Goal: Information Seeking & Learning: Learn about a topic

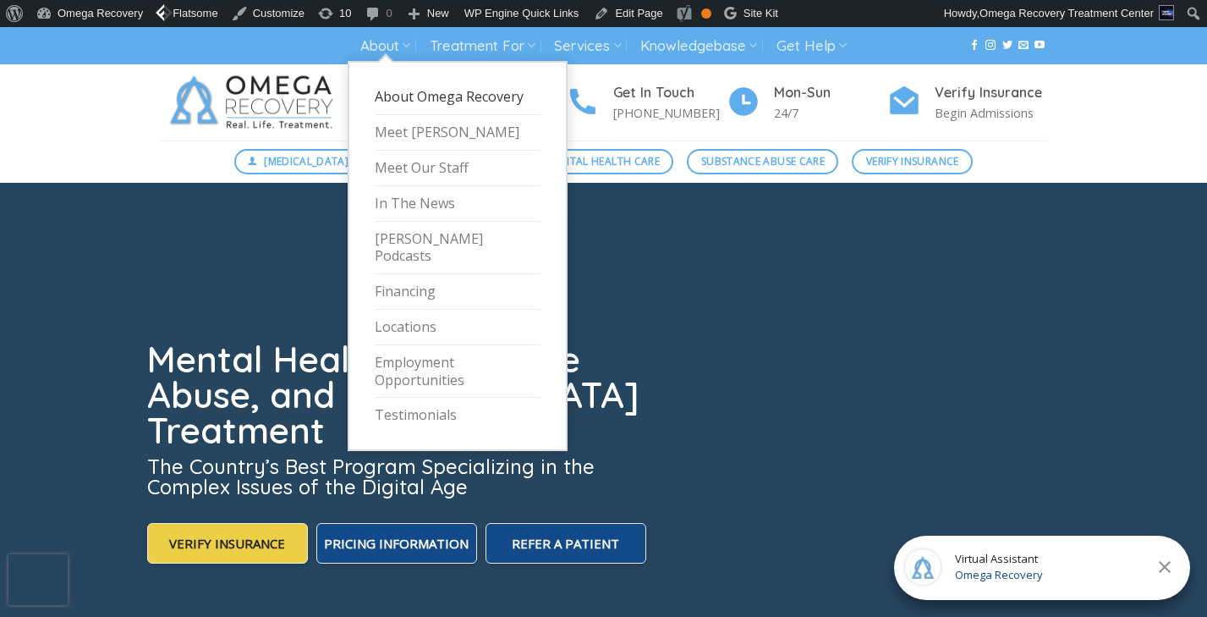
click at [419, 112] on link "About Omega Recovery" at bounding box center [458, 98] width 166 height 36
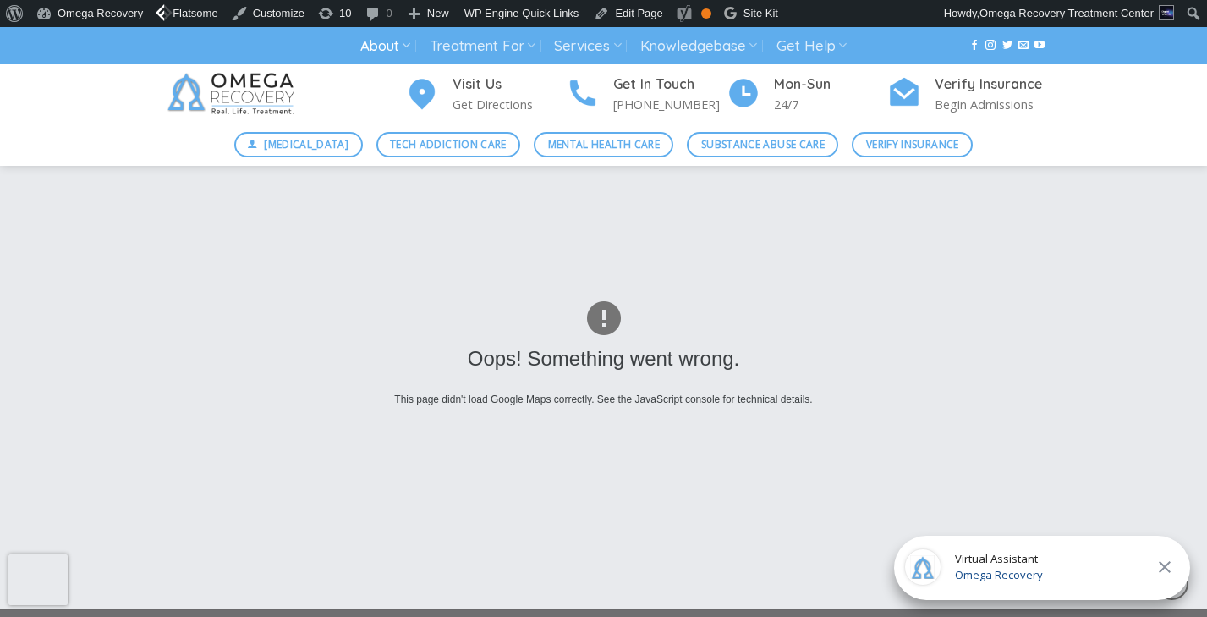
scroll to position [2589, 0]
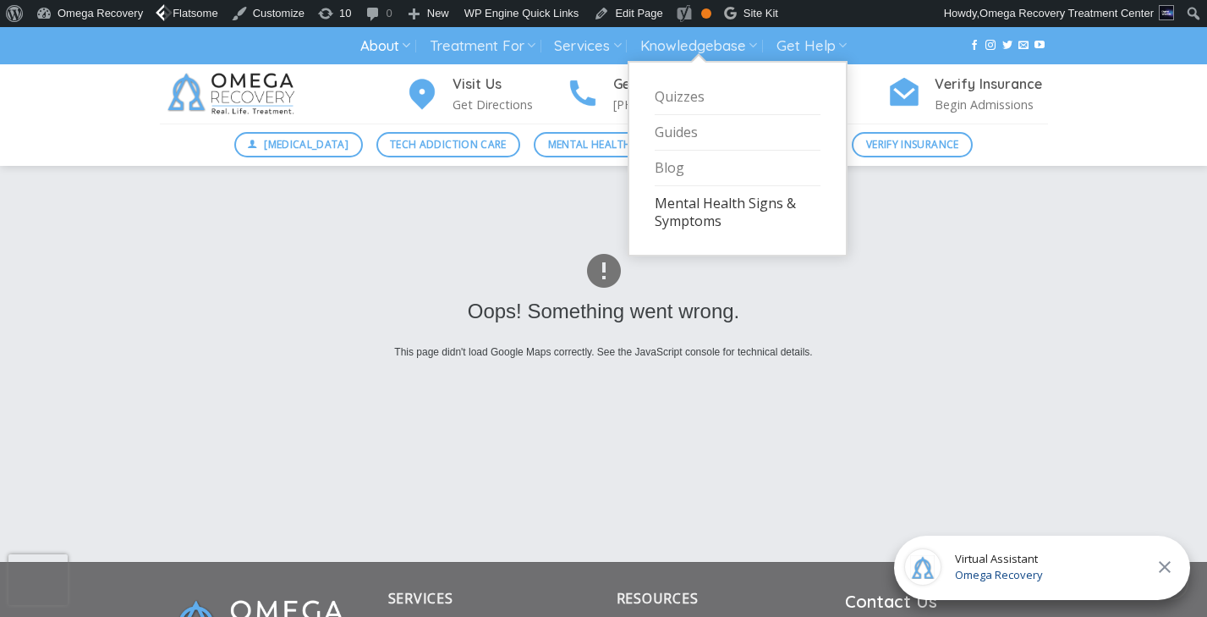
click at [679, 214] on link "Mental Health Signs & Symptoms" at bounding box center [738, 212] width 166 height 52
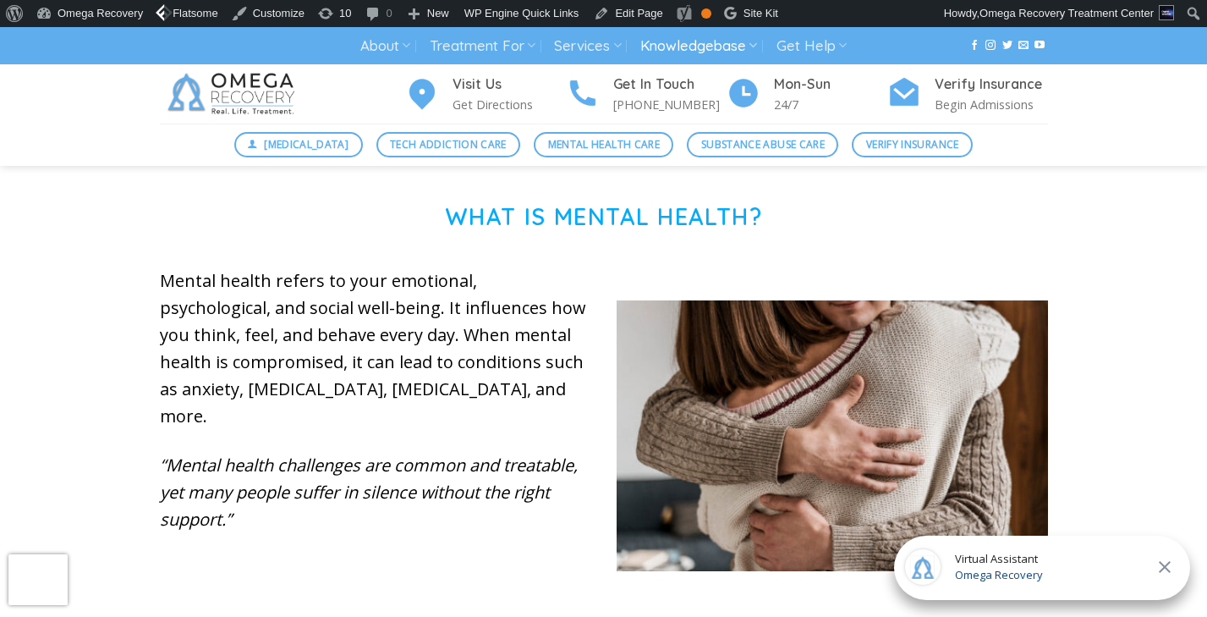
scroll to position [555, 0]
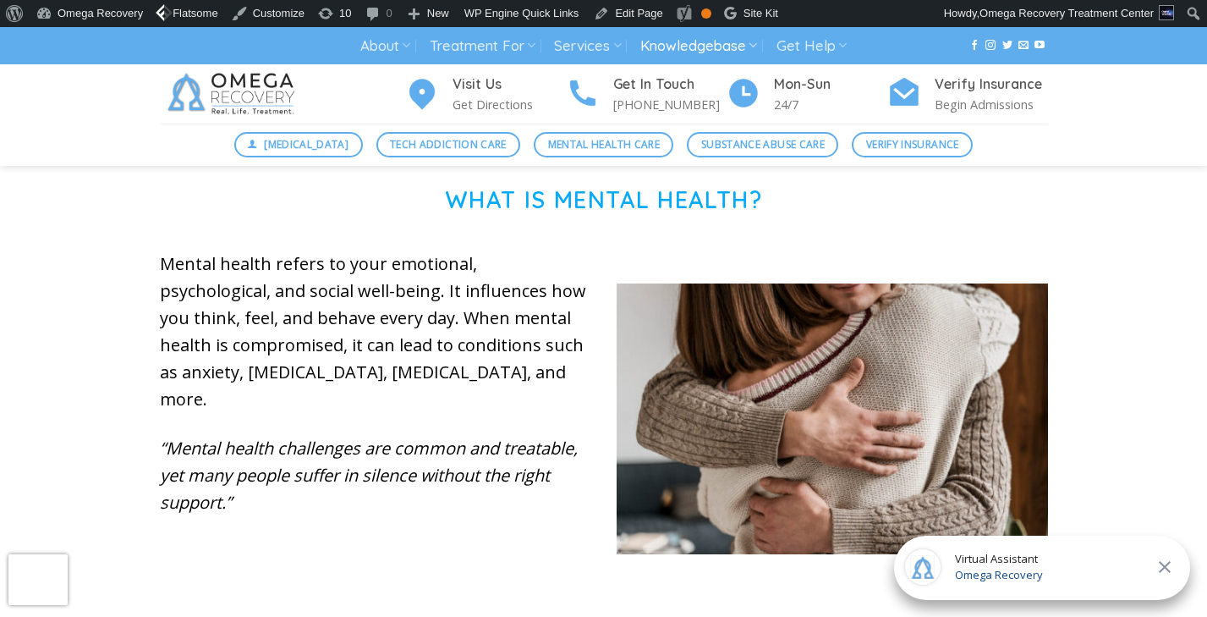
click at [407, 436] on em "“Mental health challenges are common and treatable, yet many people suffer in s…" at bounding box center [369, 474] width 418 height 77
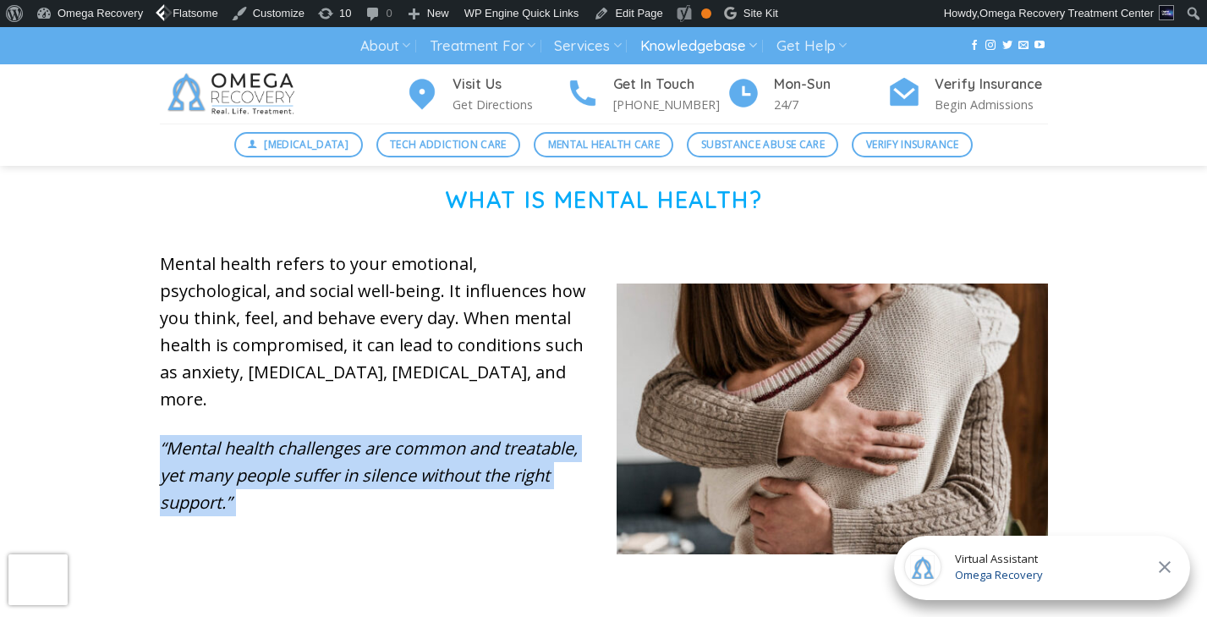
click at [407, 436] on em "“Mental health challenges are common and treatable, yet many people suffer in s…" at bounding box center [369, 474] width 418 height 77
copy div "“Mental health challenges are common and treatable, yet many people suffer in s…"
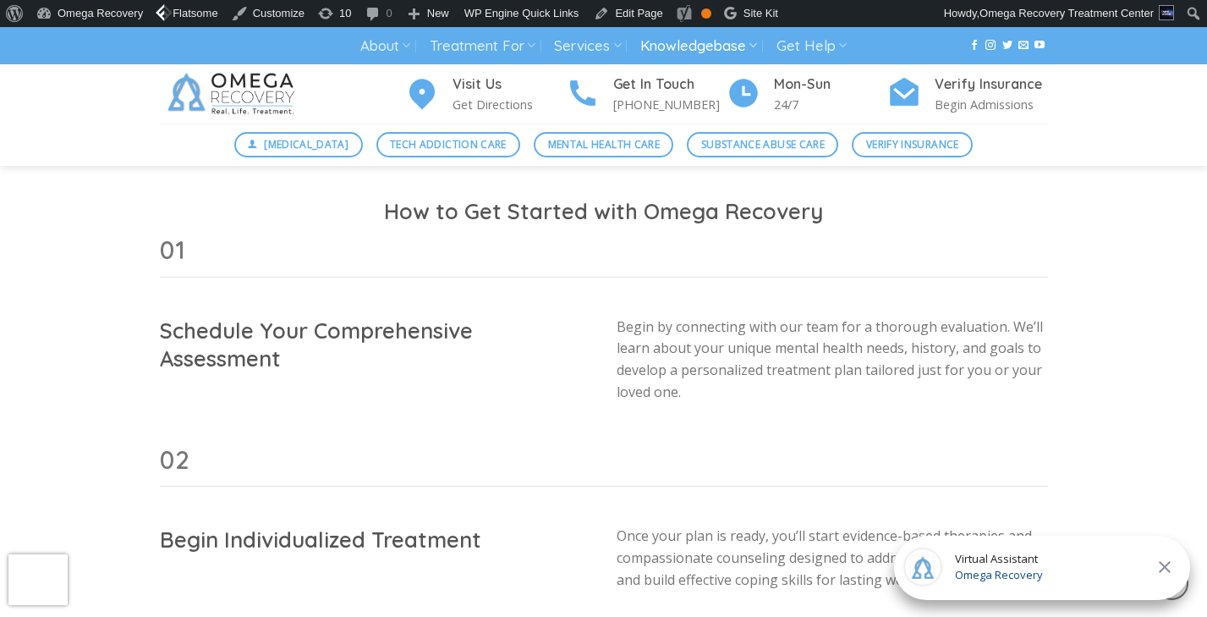
scroll to position [1737, 0]
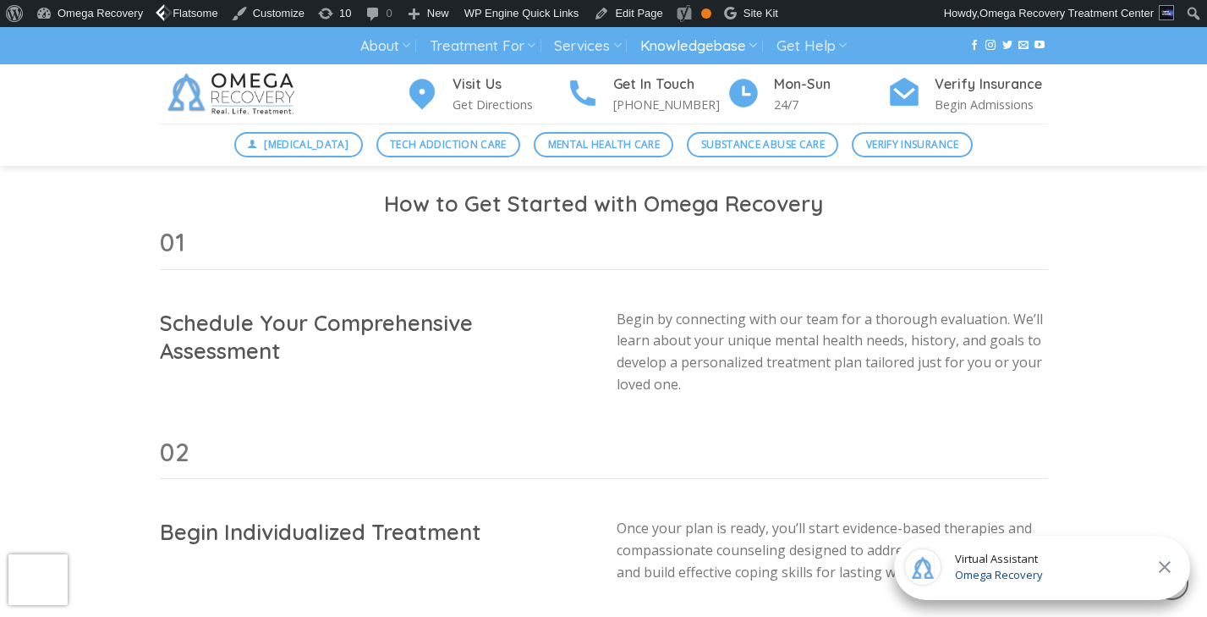
click at [532, 189] on h2 "How to Get Started with Omega Recovery" at bounding box center [604, 203] width 888 height 28
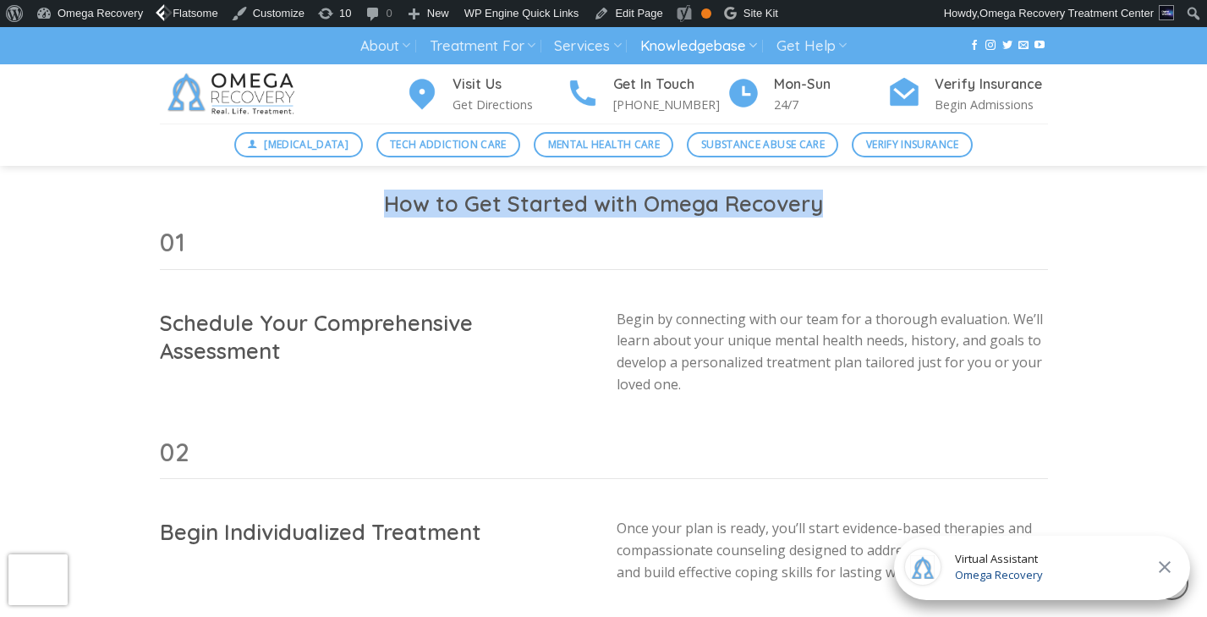
click at [532, 189] on h2 "How to Get Started with Omega Recovery" at bounding box center [604, 203] width 888 height 28
copy div "How to Get Started with Omega Recovery"
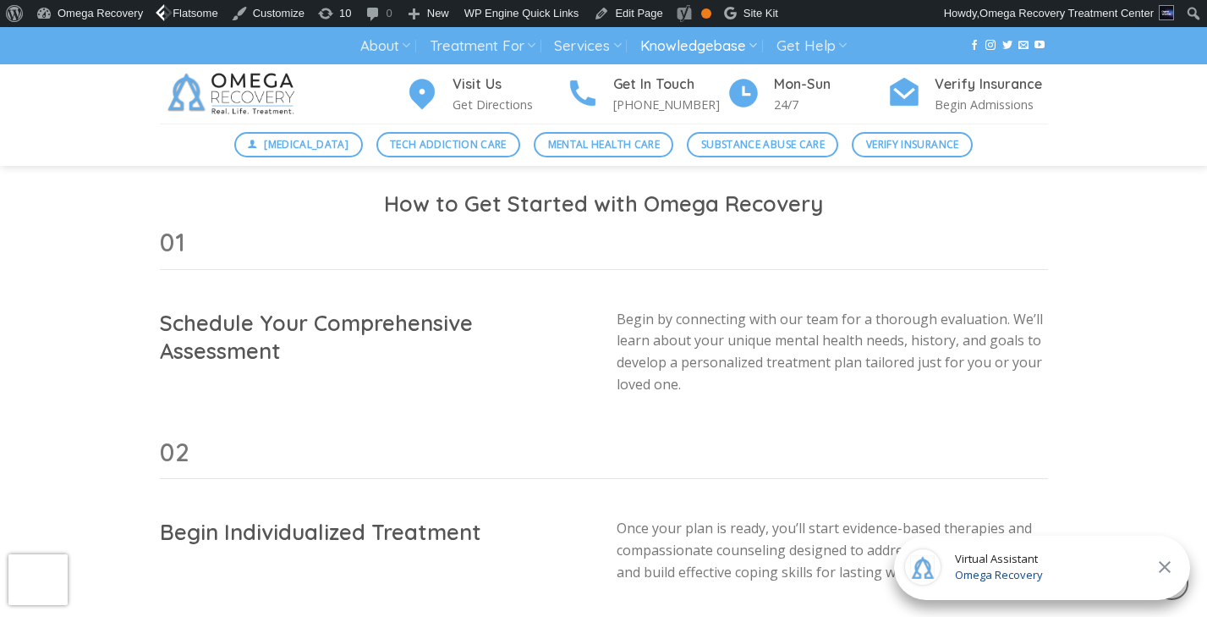
click at [316, 309] on h2 "Schedule Your Comprehensive Assessment" at bounding box center [375, 337] width 431 height 57
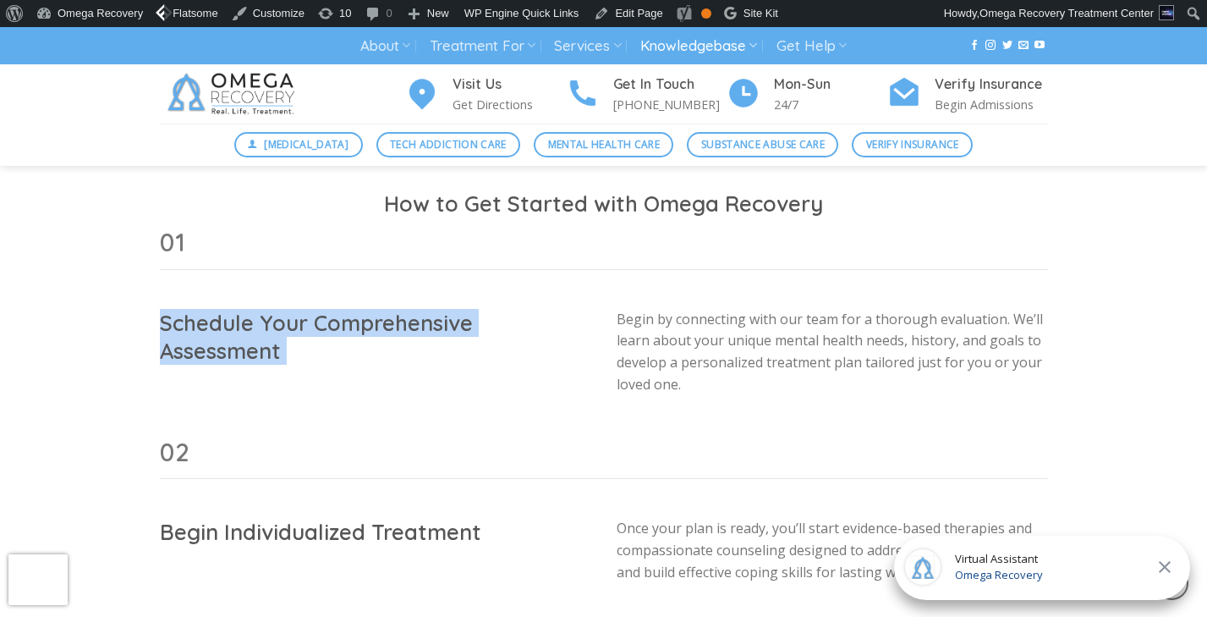
click at [316, 309] on h2 "Schedule Your Comprehensive Assessment" at bounding box center [375, 337] width 431 height 57
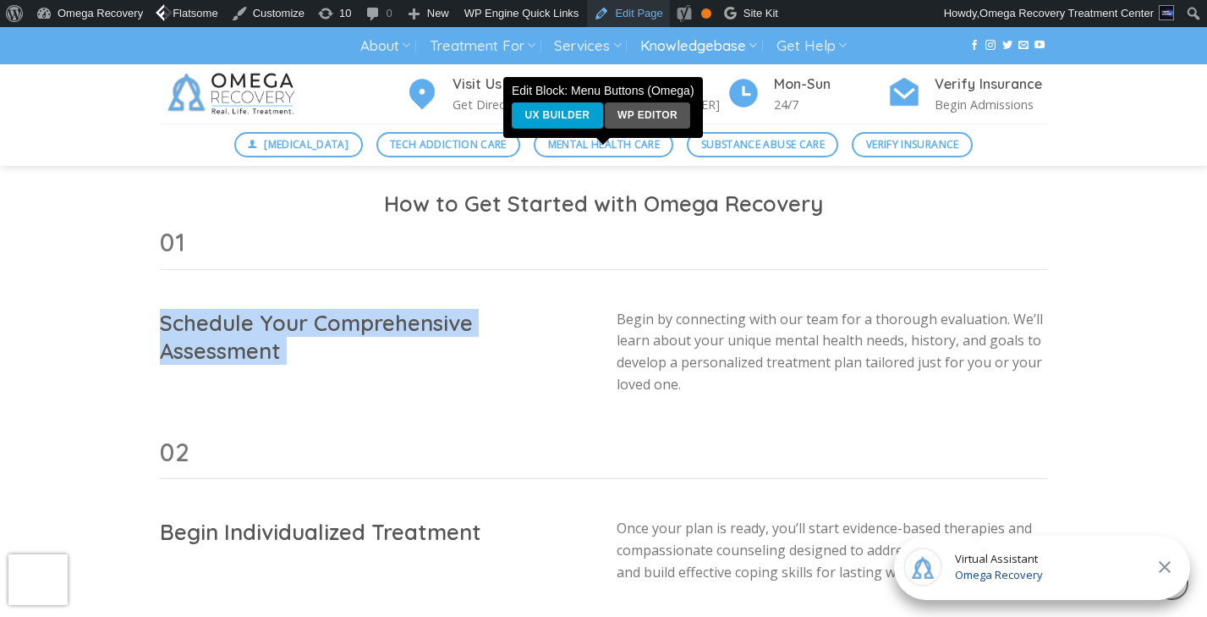
copy div "Schedule Your Comprehensive Assessment"
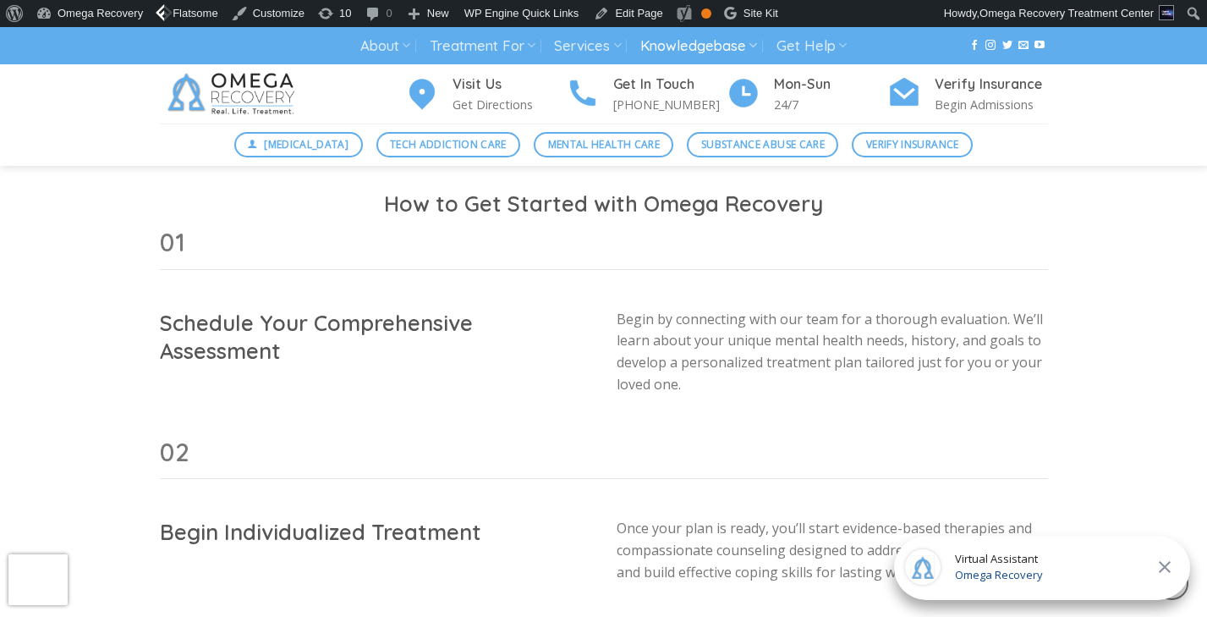
click at [309, 518] on h2 "Begin Individualized Treatment" at bounding box center [375, 532] width 431 height 28
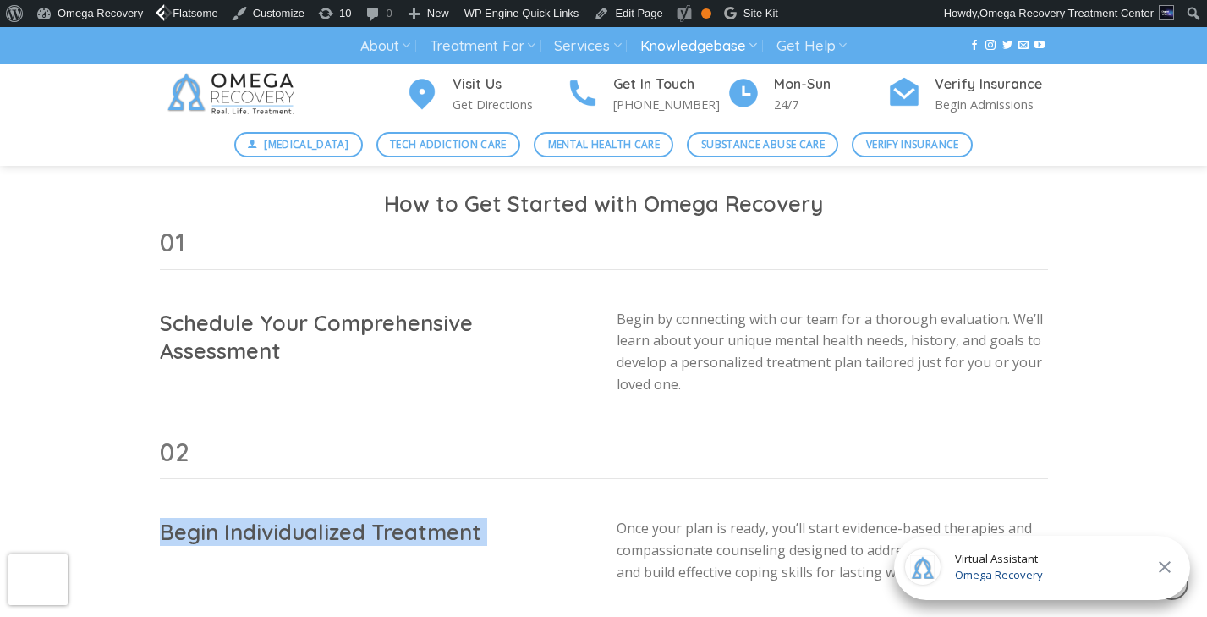
click at [309, 518] on h2 "Begin Individualized Treatment" at bounding box center [375, 532] width 431 height 28
copy div "Begin Individualized Treatment"
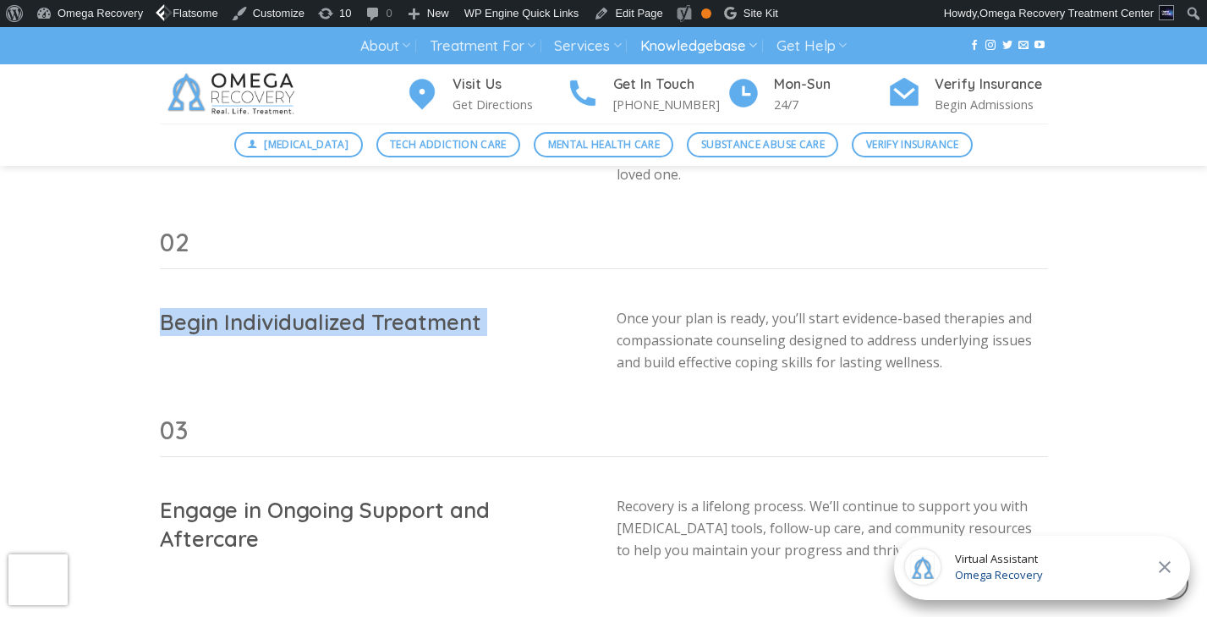
scroll to position [1978, 0]
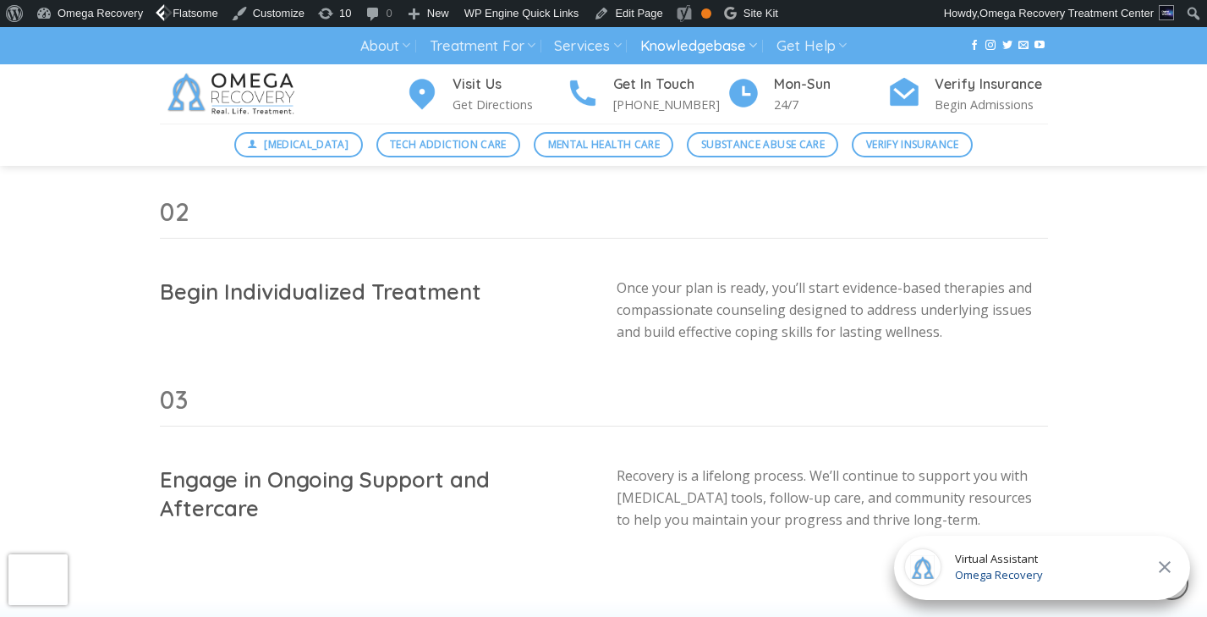
click at [395, 465] on h2 "Engage in Ongoing Support and Aftercare" at bounding box center [375, 493] width 431 height 57
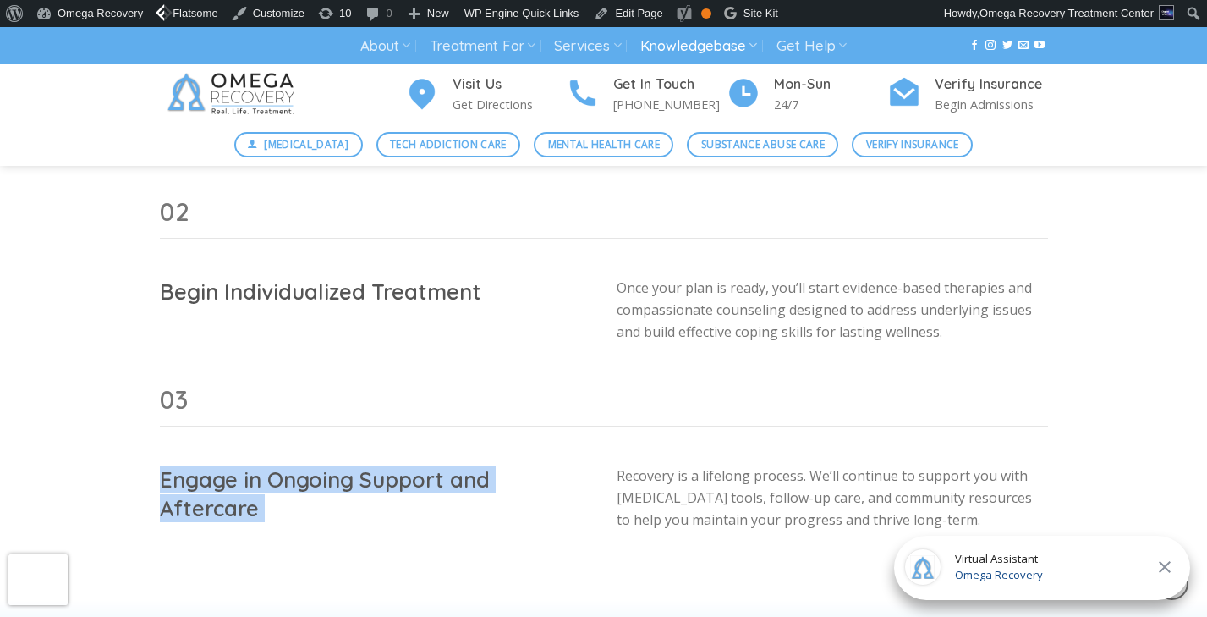
click at [395, 465] on h2 "Engage in Ongoing Support and Aftercare" at bounding box center [375, 493] width 431 height 57
copy div "Engage in Ongoing Support and Aftercare"
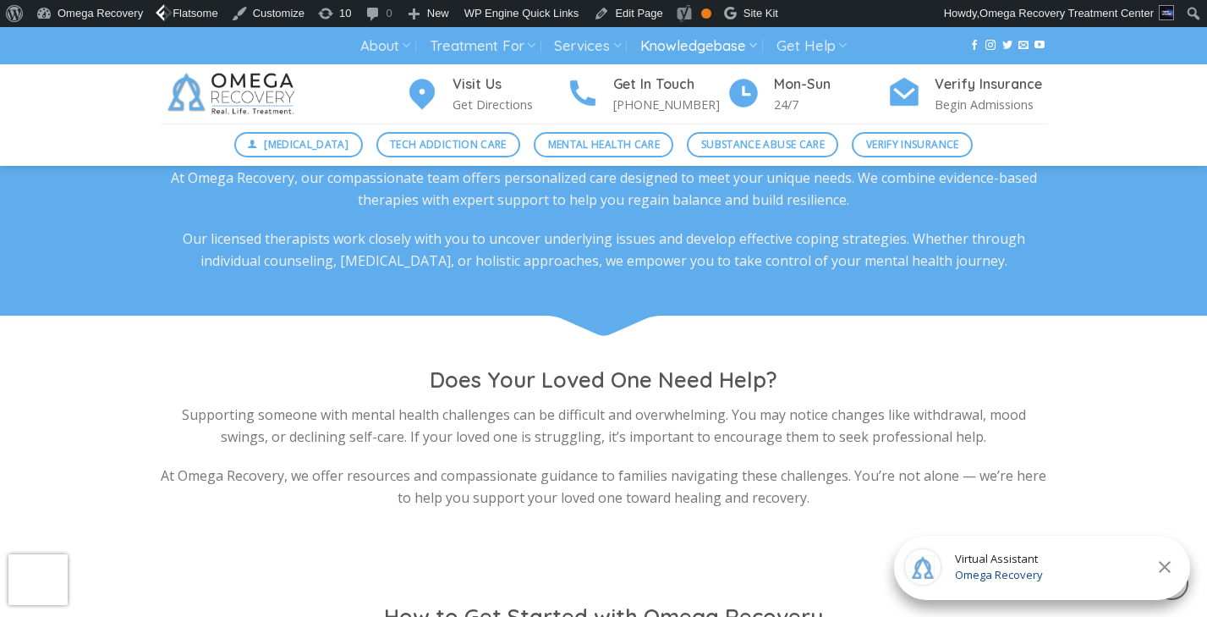
scroll to position [1381, 0]
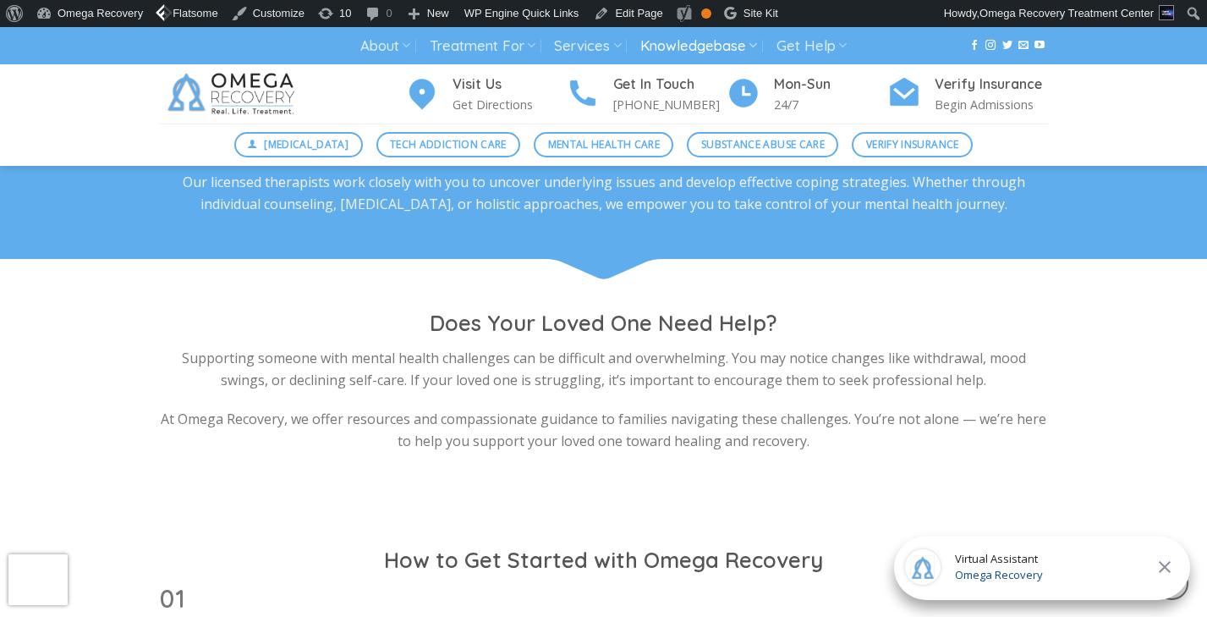
drag, startPoint x: 996, startPoint y: 497, endPoint x: 259, endPoint y: 515, distance: 737.8
copy section "How to Get Started with Omega Recovery 01 Schedule Your Comprehensive Assessmen…"
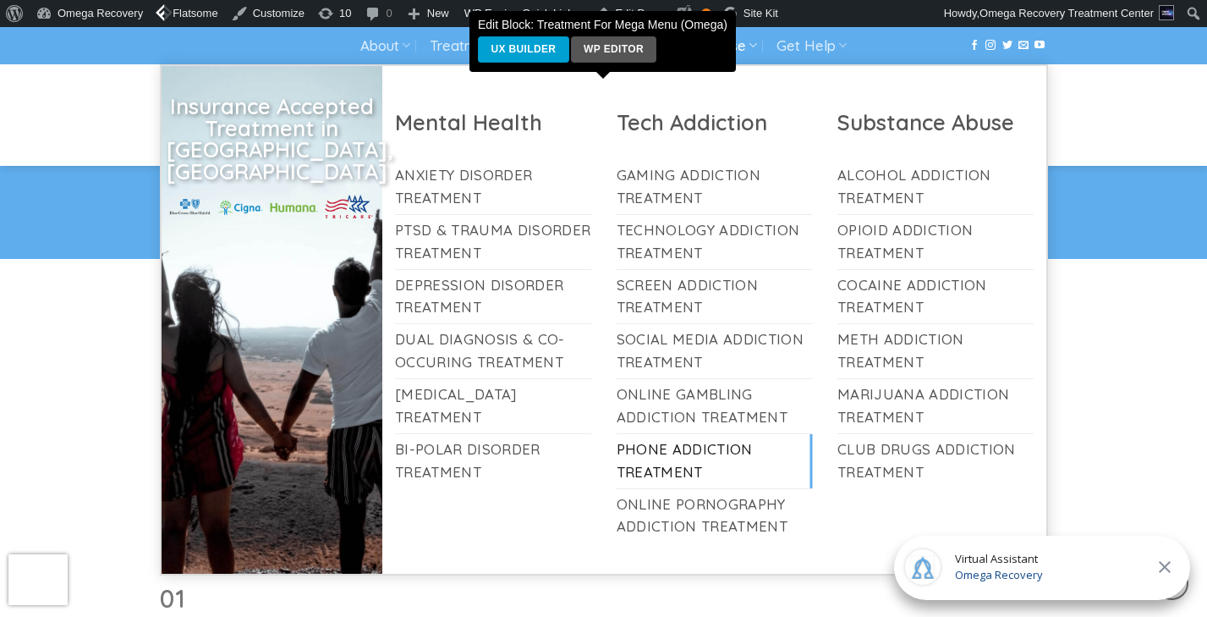
click at [735, 448] on link "Phone Addiction Treatment" at bounding box center [715, 461] width 196 height 54
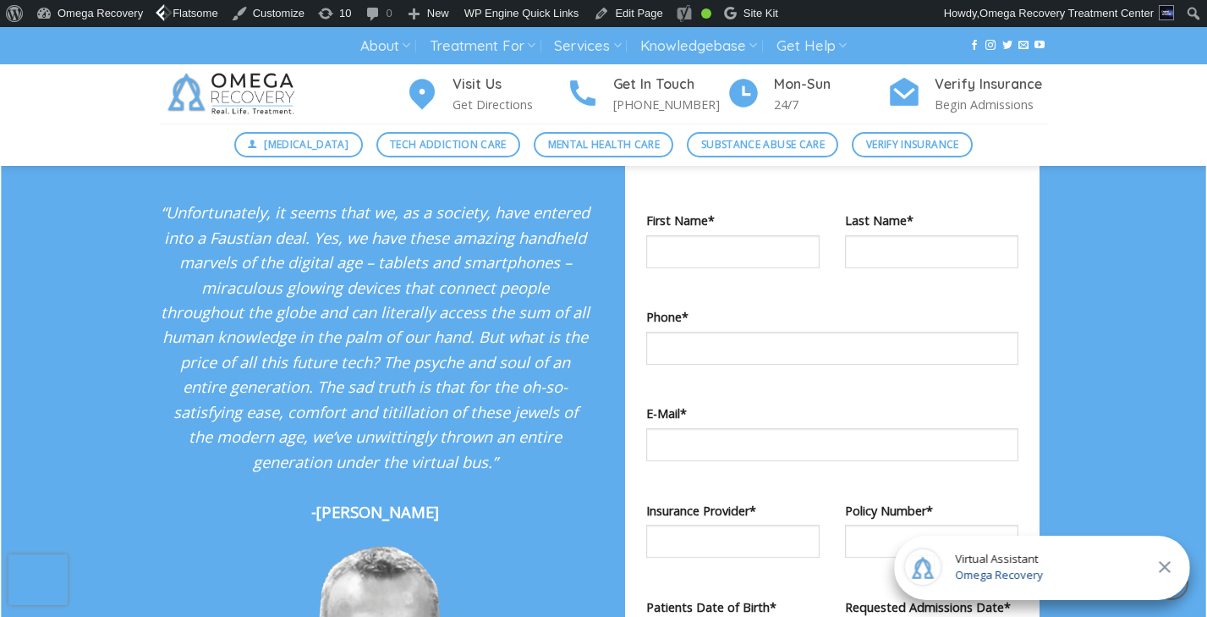
scroll to position [1594, 0]
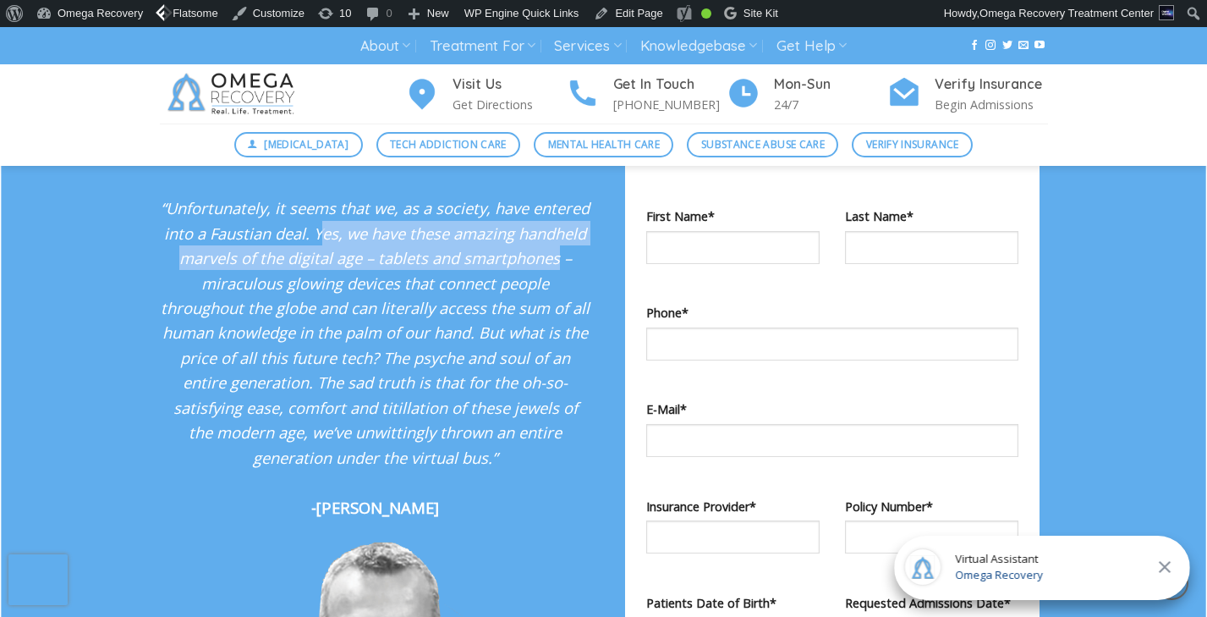
drag, startPoint x: 317, startPoint y: 210, endPoint x: 557, endPoint y: 229, distance: 241.0
click at [557, 229] on em "“Unfortunately, it seems that we, as a society, have entered into a Faustian de…" at bounding box center [375, 332] width 429 height 270
copy em "es, we have these amazing handheld marvels of the digital age – tablets and sma…"
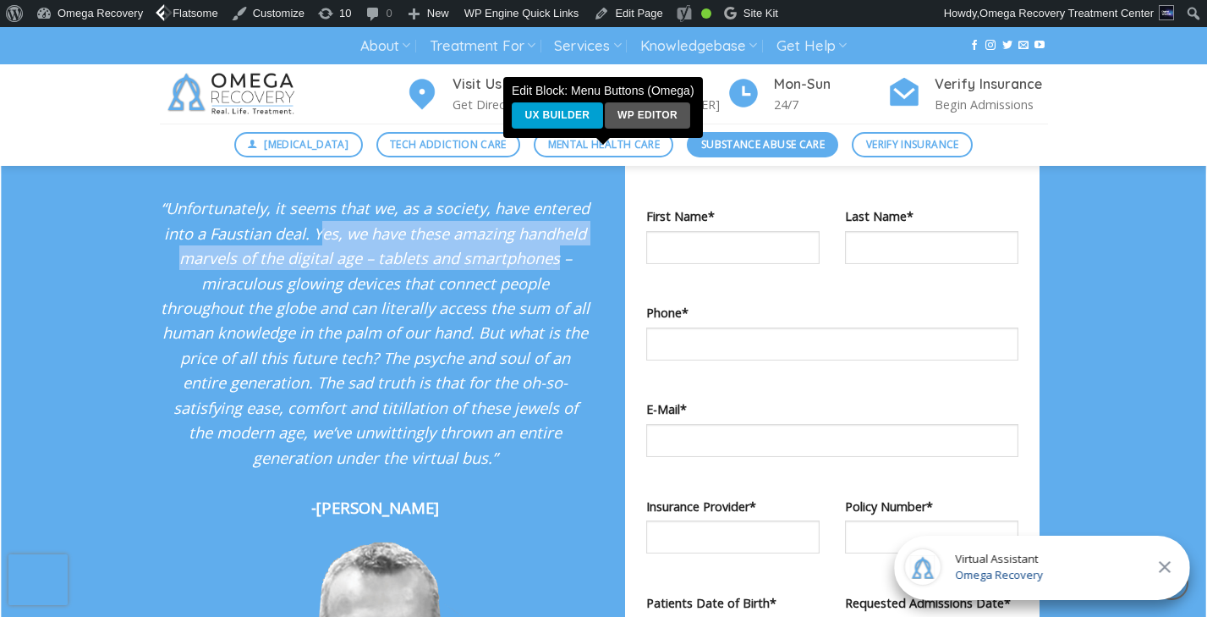
click at [756, 142] on span "Substance Abuse Care" at bounding box center [762, 144] width 123 height 16
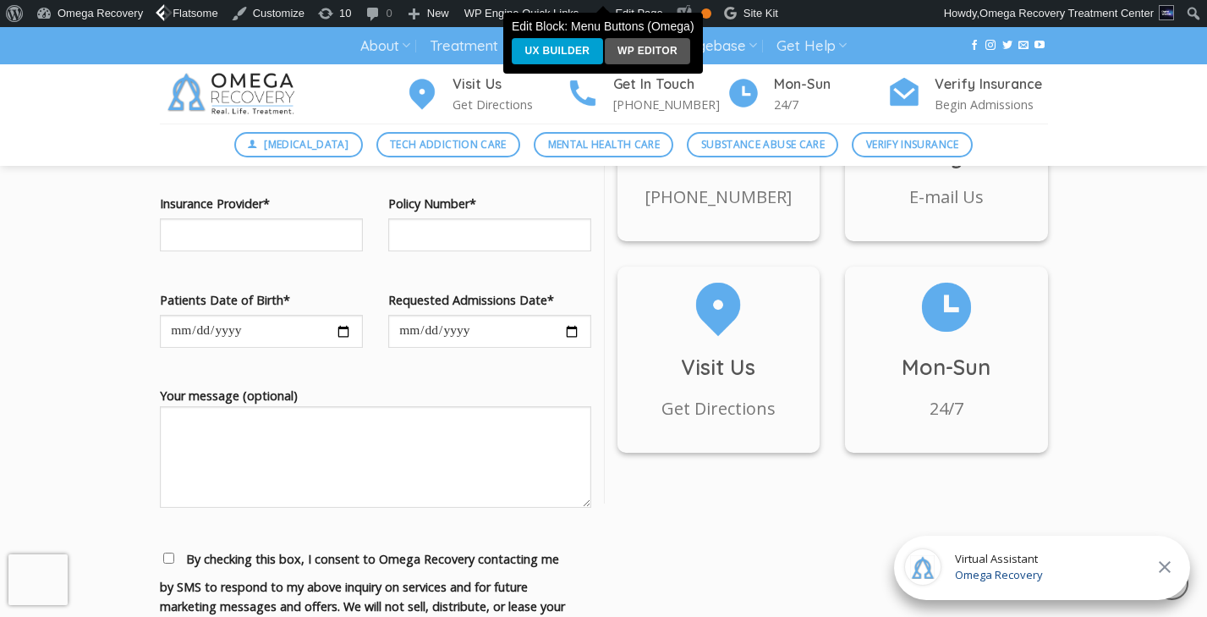
scroll to position [1980, 0]
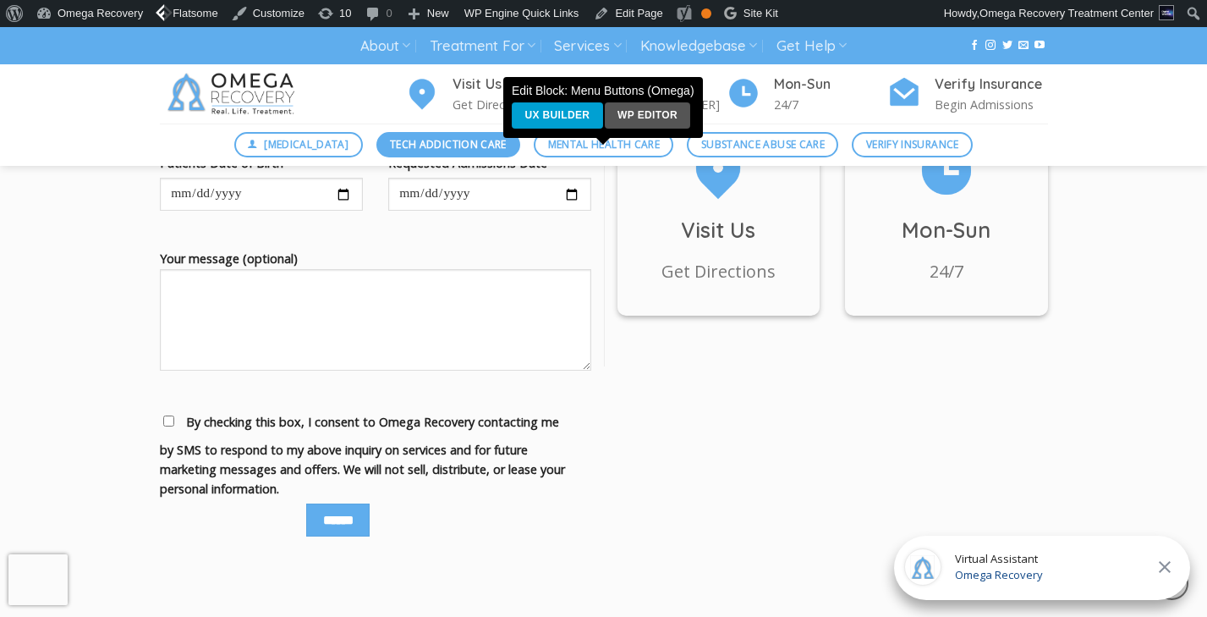
click at [412, 151] on span "Tech Addiction Care" at bounding box center [448, 144] width 117 height 16
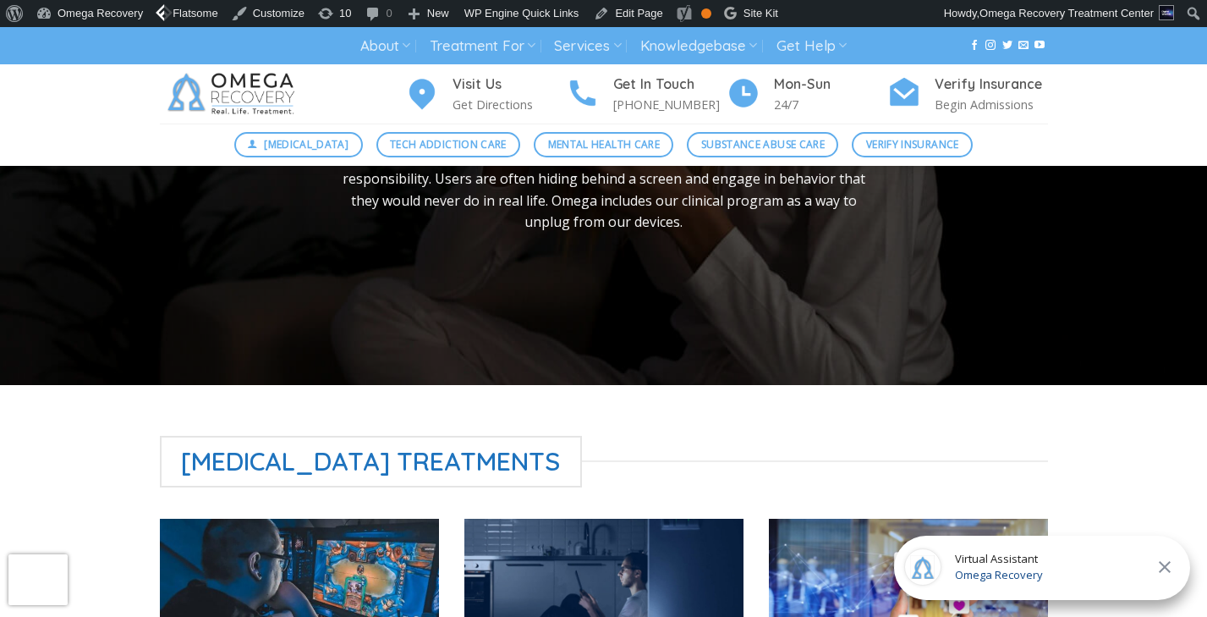
scroll to position [80, 0]
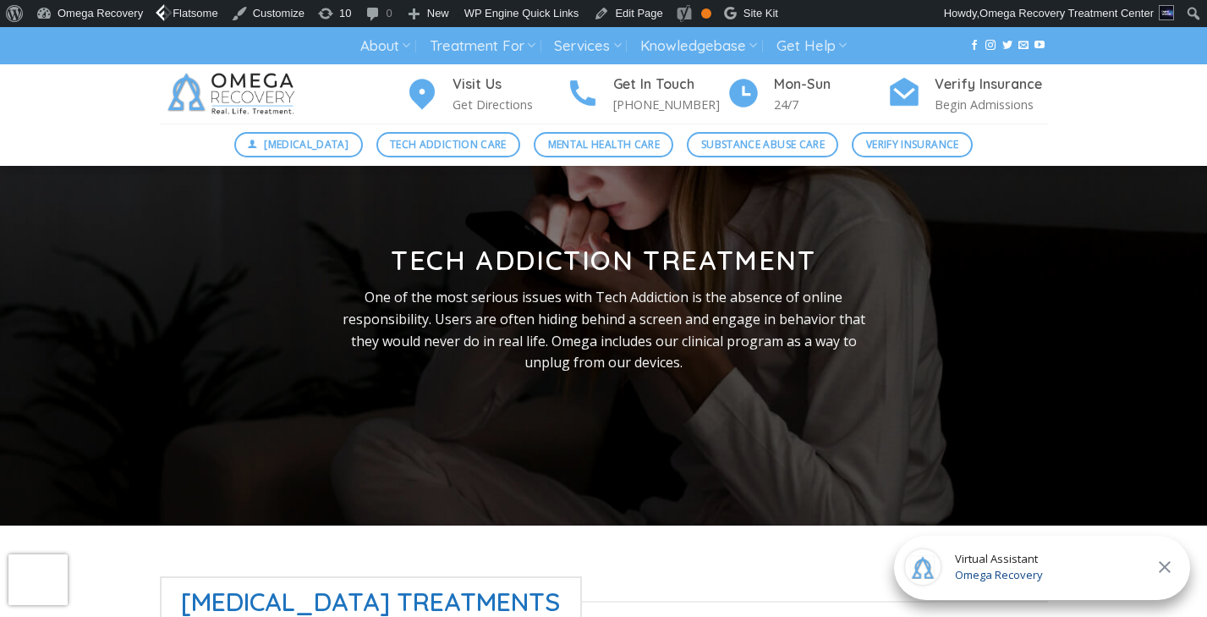
click at [407, 300] on p "One of the most serious issues with Tech Addiction is the absence of online res…" at bounding box center [604, 330] width 548 height 86
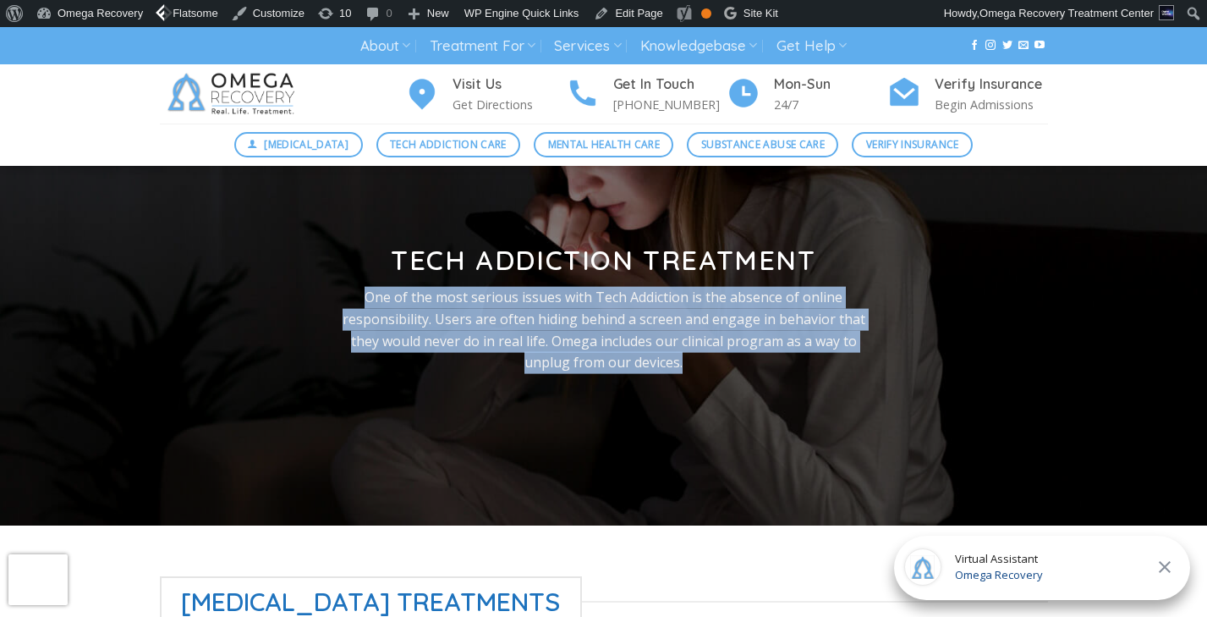
click at [407, 300] on p "One of the most serious issues with Tech Addiction is the absence of online res…" at bounding box center [604, 330] width 548 height 86
copy div "One of the most serious issues with Tech Addiction is the absence of online res…"
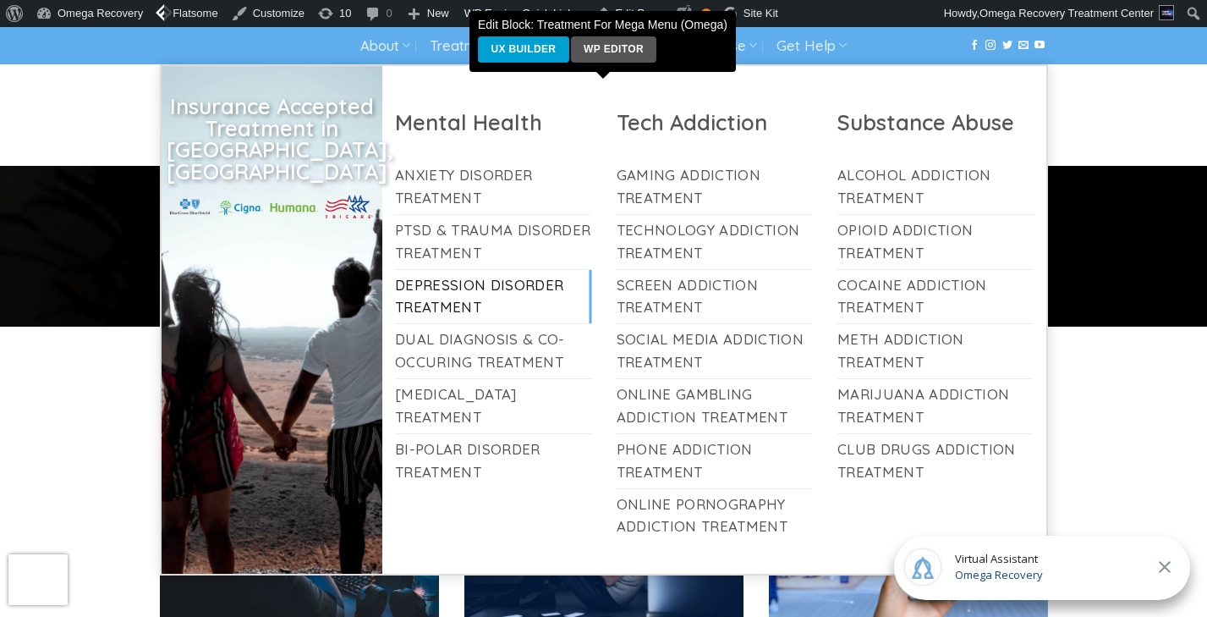
scroll to position [379, 0]
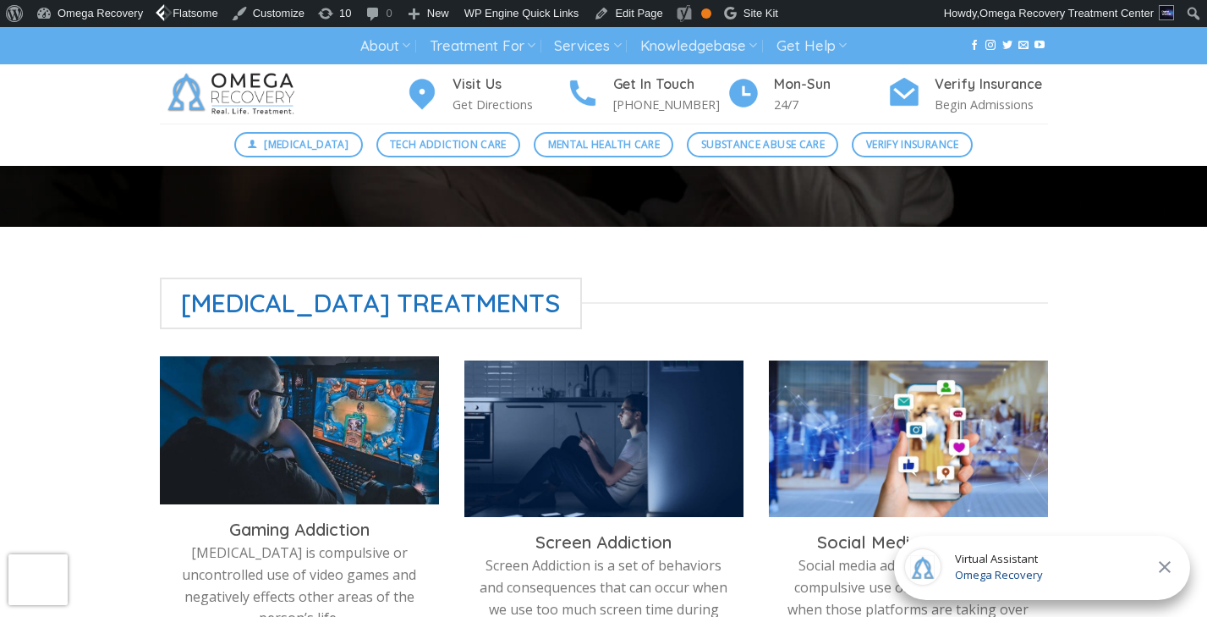
click at [269, 416] on img at bounding box center [299, 434] width 279 height 156
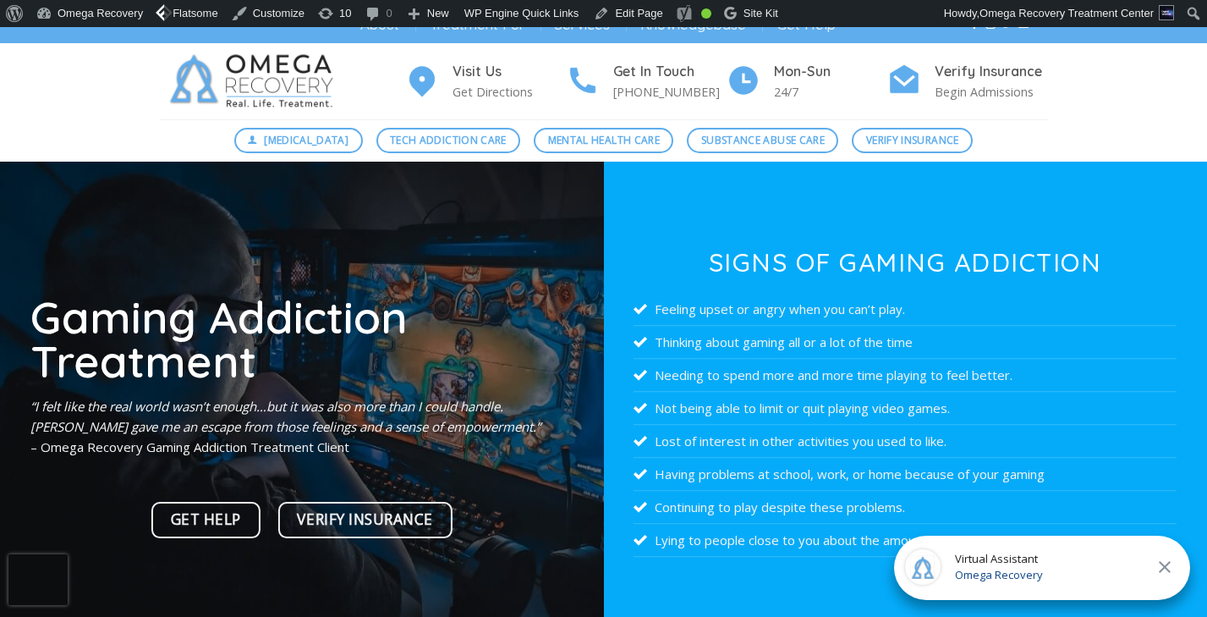
scroll to position [26, 0]
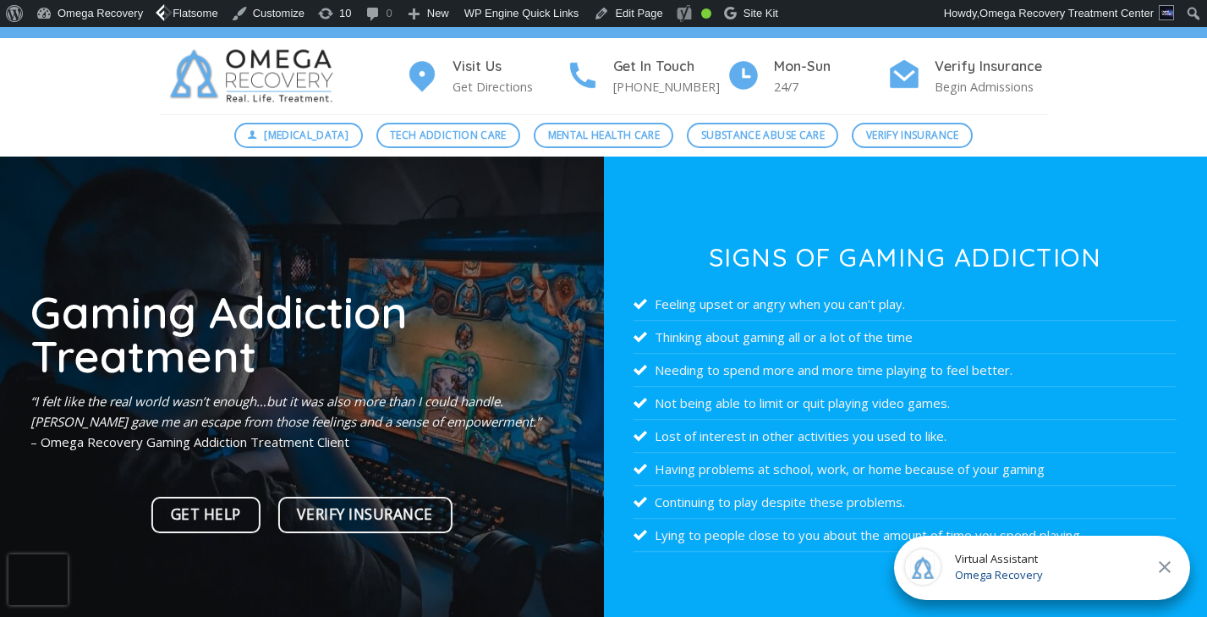
click at [271, 415] on em "“I felt like the real world wasn’t enough…but it was also more than I could han…" at bounding box center [285, 410] width 510 height 37
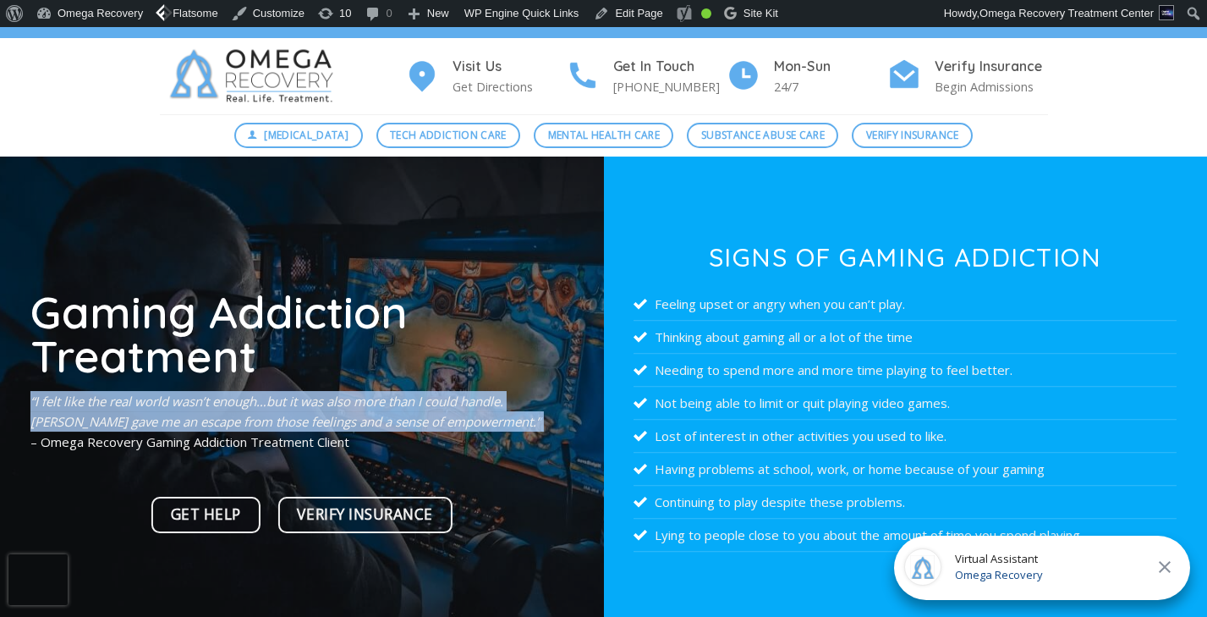
click at [271, 415] on em "“I felt like the real world wasn’t enough…but it was also more than I could han…" at bounding box center [285, 410] width 510 height 37
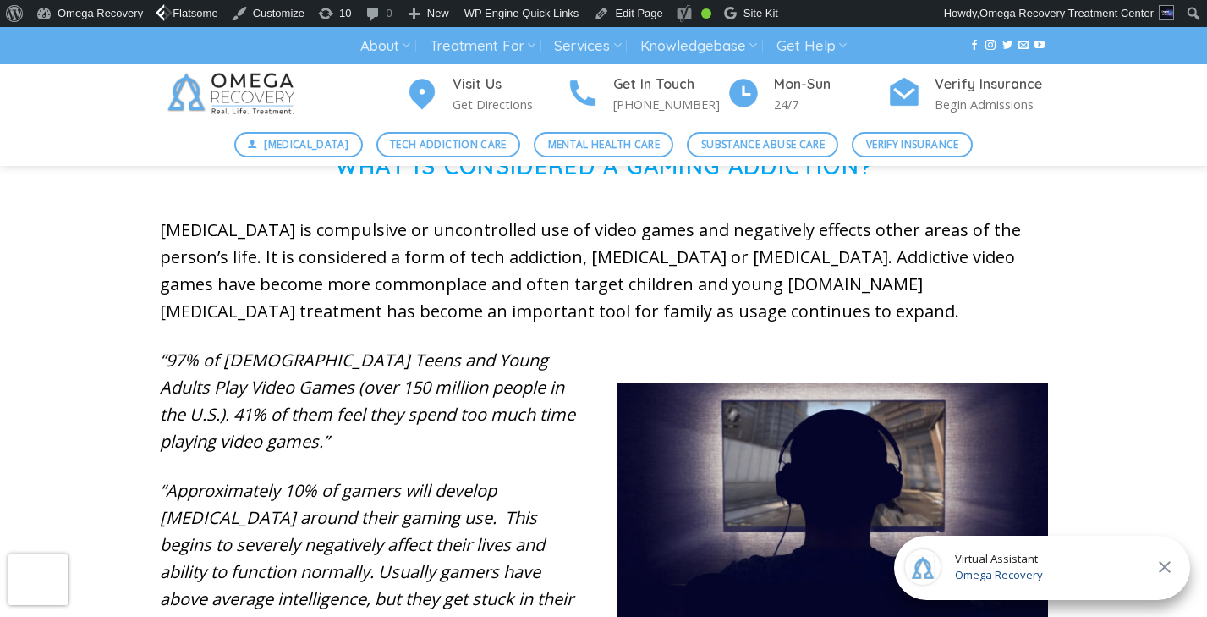
scroll to position [591, 0]
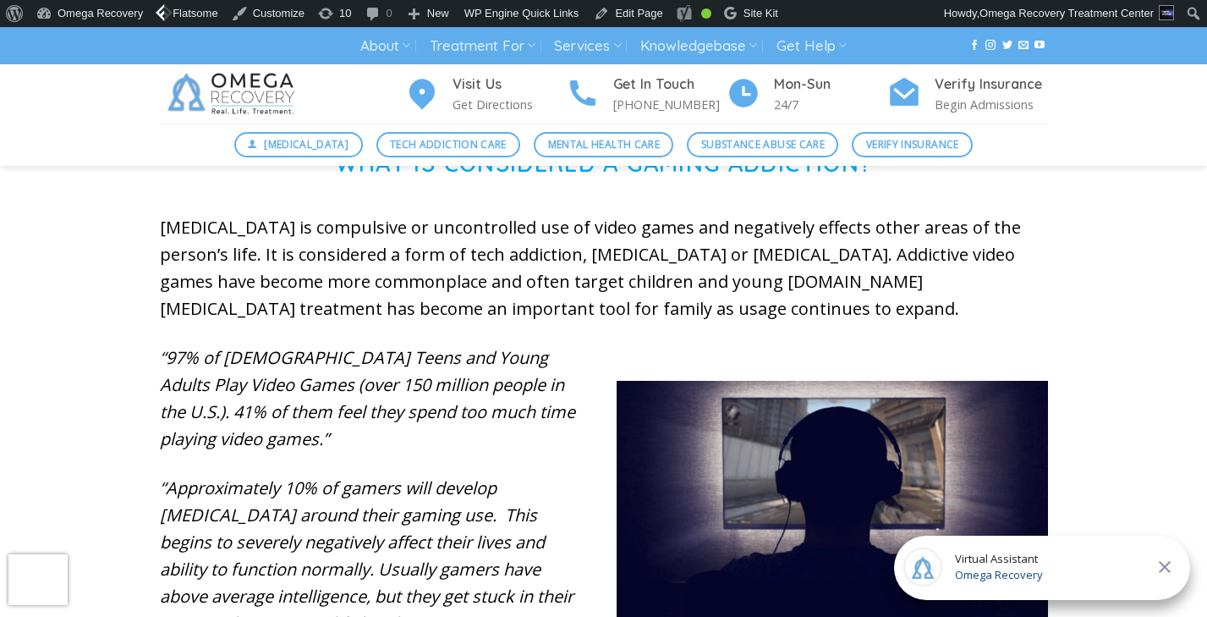
click at [395, 359] on em "“97% of Male Teens and Young Adults Play Video Games (over 150 million people i…" at bounding box center [367, 398] width 415 height 104
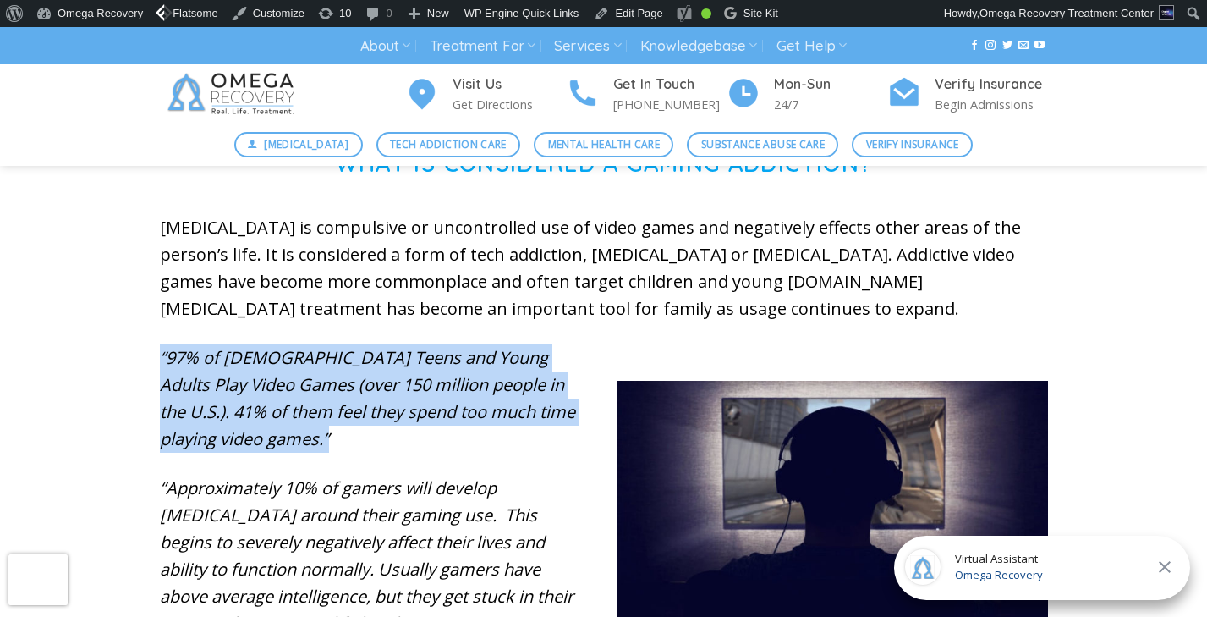
click at [395, 359] on em "“97% of Male Teens and Young Adults Play Video Games (over 150 million people i…" at bounding box center [367, 398] width 415 height 104
copy div "“97% of Male Teens and Young Adults Play Video Games (over 150 million people i…"
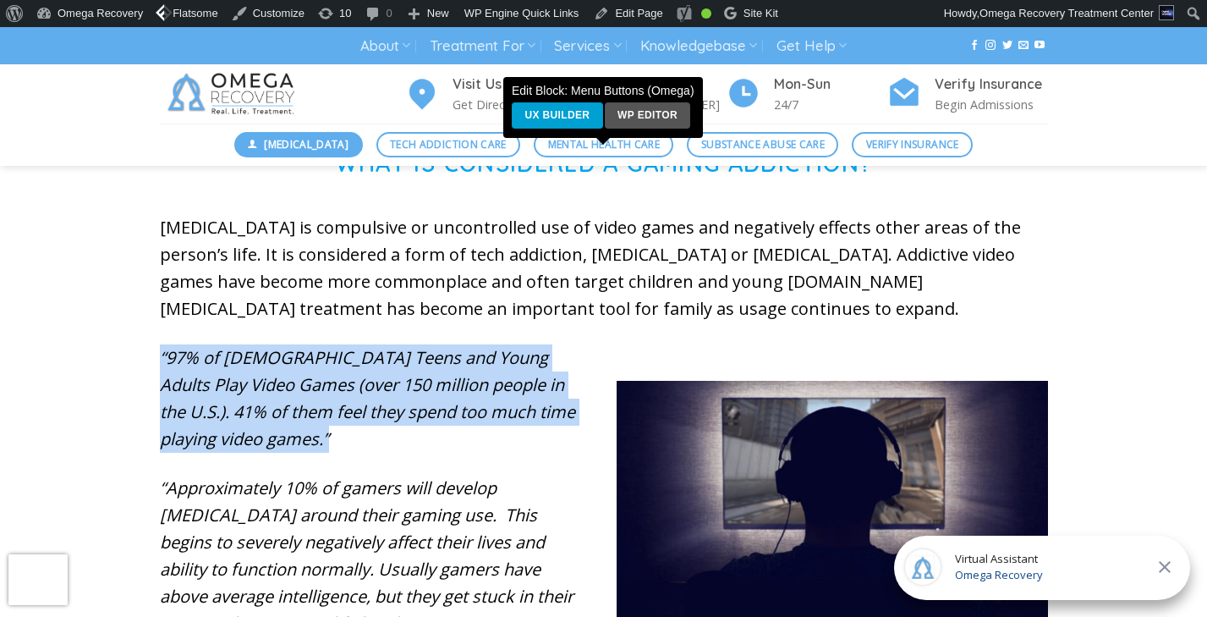
click at [333, 141] on span "[MEDICAL_DATA]" at bounding box center [306, 144] width 85 height 16
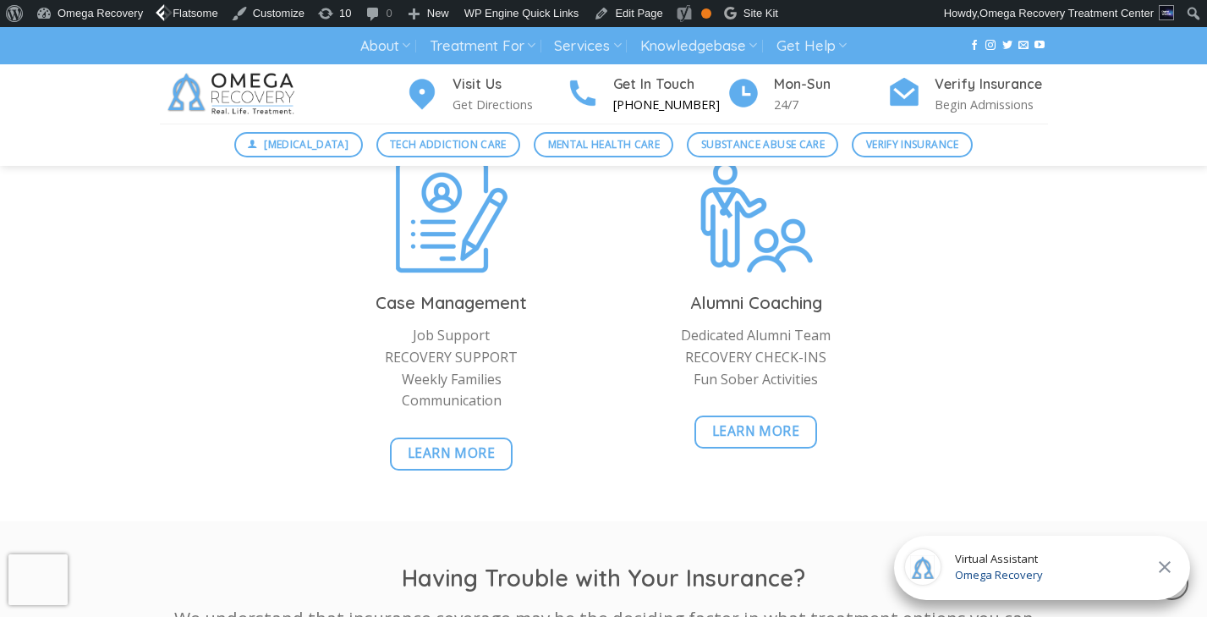
scroll to position [4270, 0]
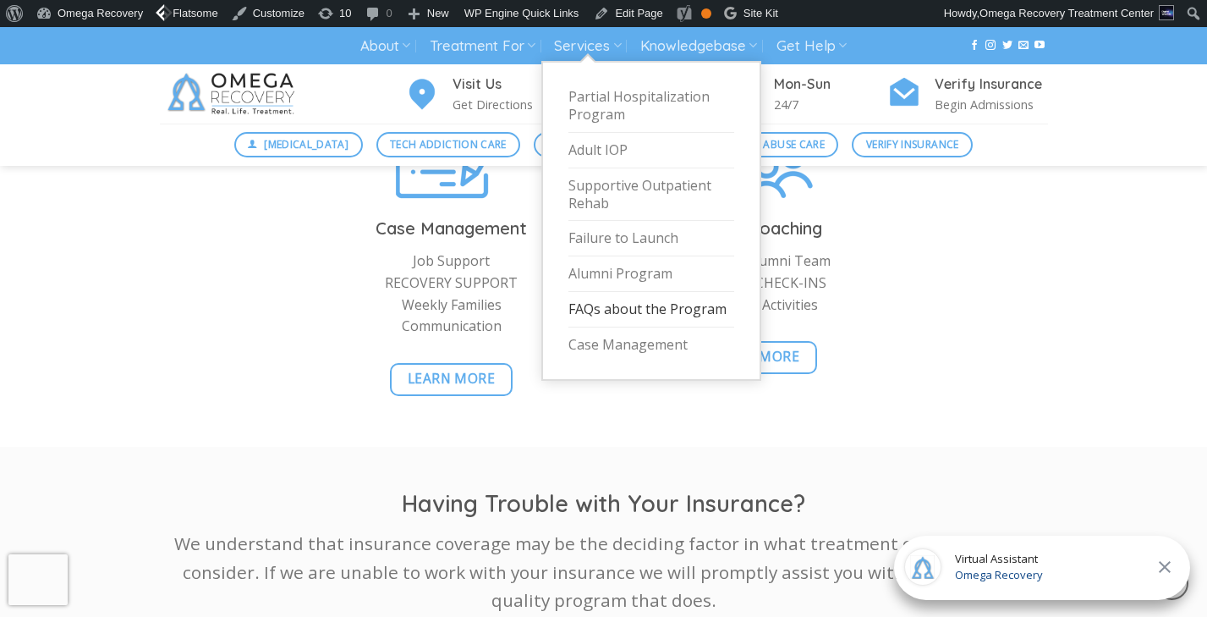
click at [606, 305] on link "FAQs about the Program" at bounding box center [651, 310] width 166 height 36
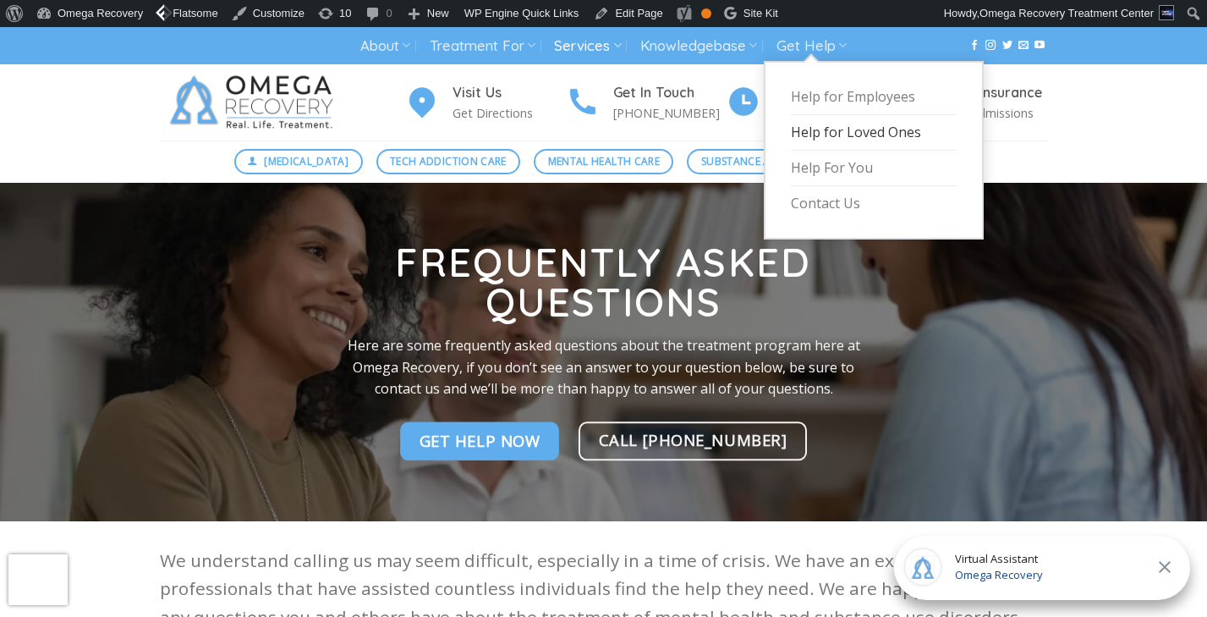
click at [801, 121] on link "Help for Loved Ones" at bounding box center [874, 133] width 166 height 36
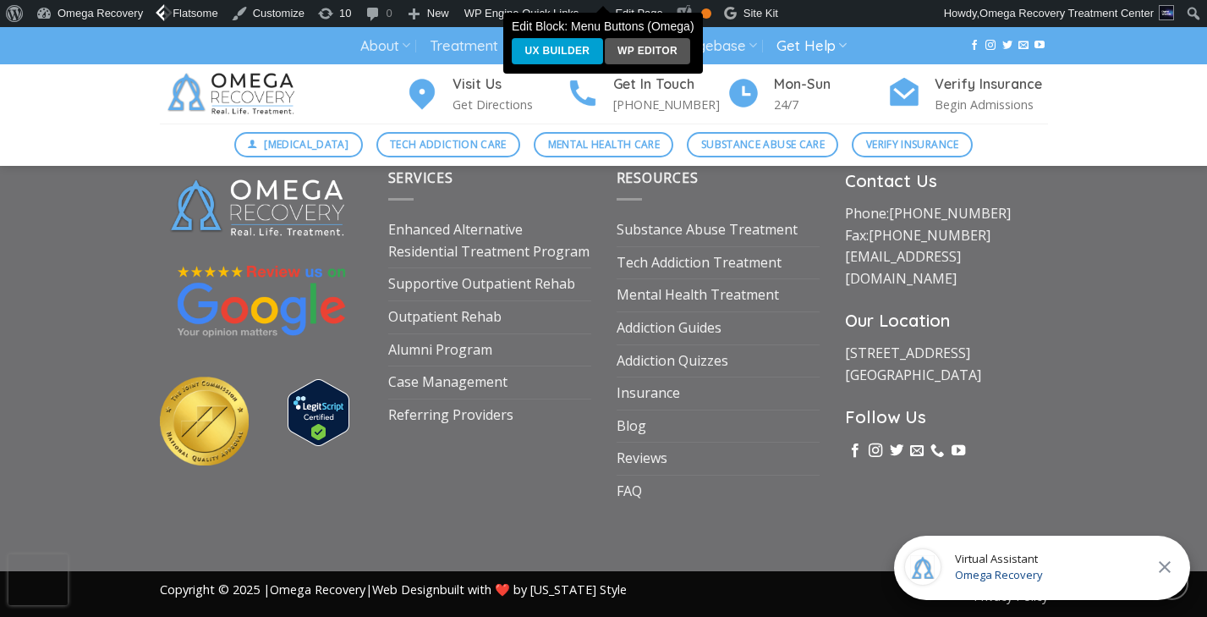
scroll to position [1189, 0]
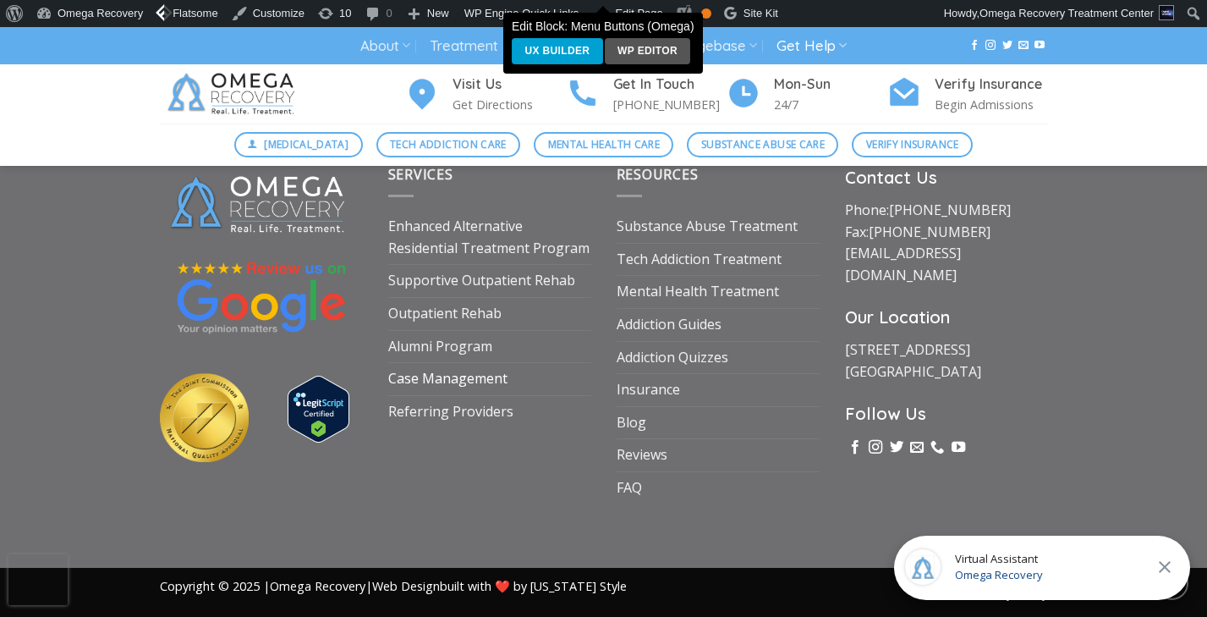
click at [446, 380] on link "Case Management" at bounding box center [447, 379] width 119 height 32
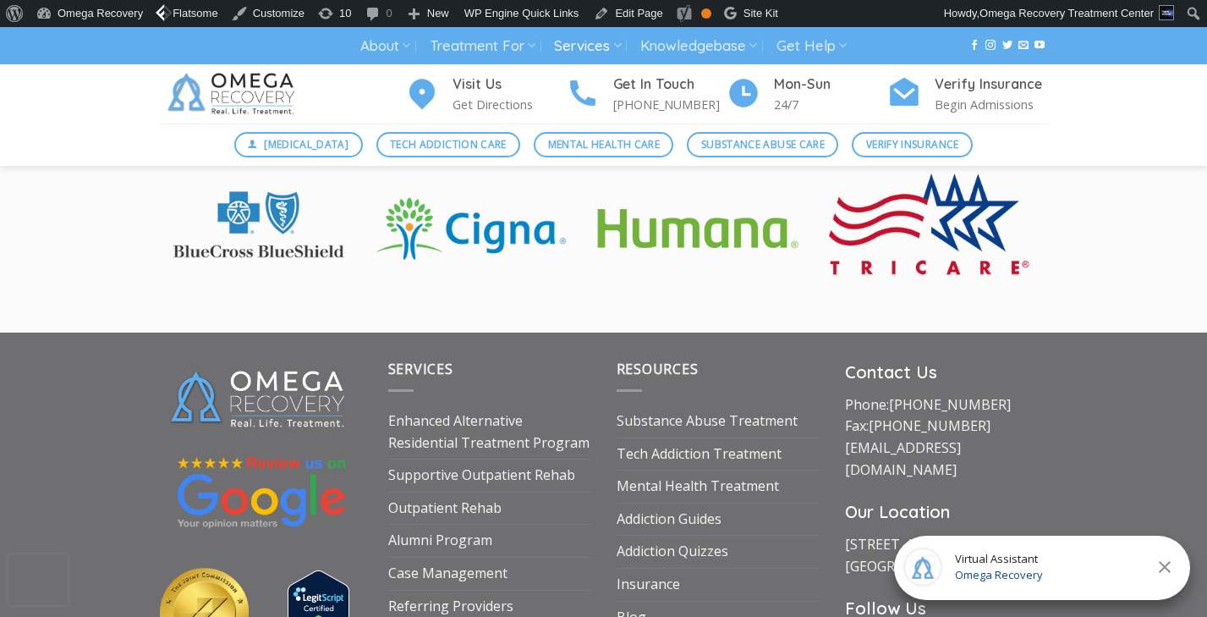
scroll to position [3221, 0]
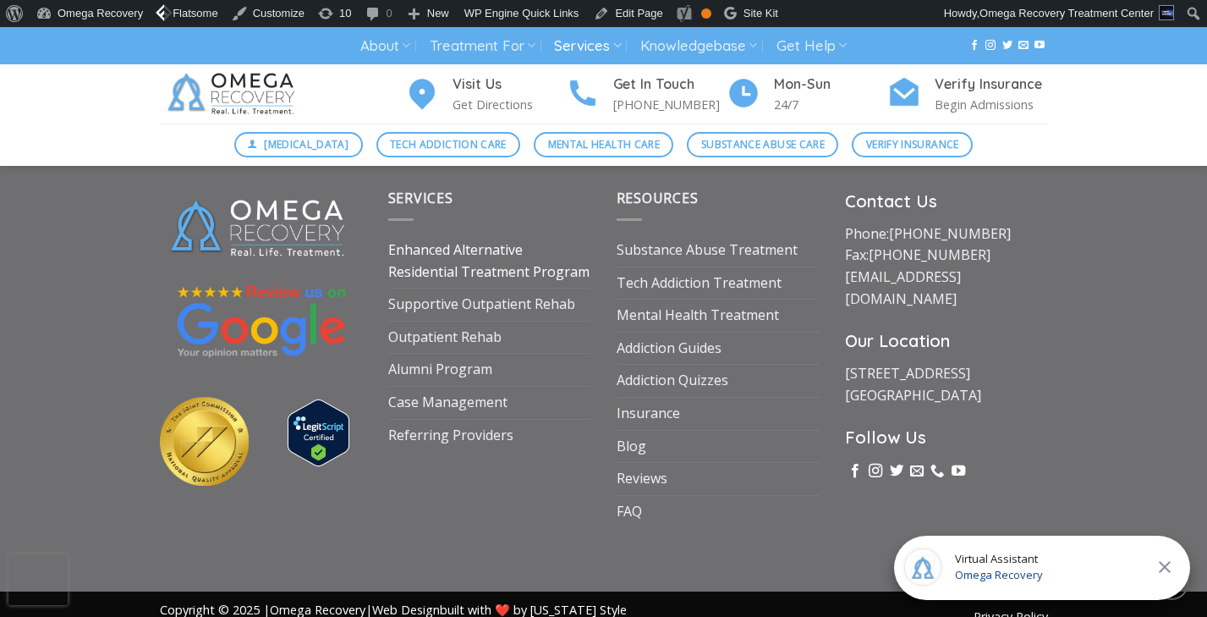
click at [486, 234] on link "Enhanced Alternative Residential Treatment Program" at bounding box center [489, 260] width 203 height 53
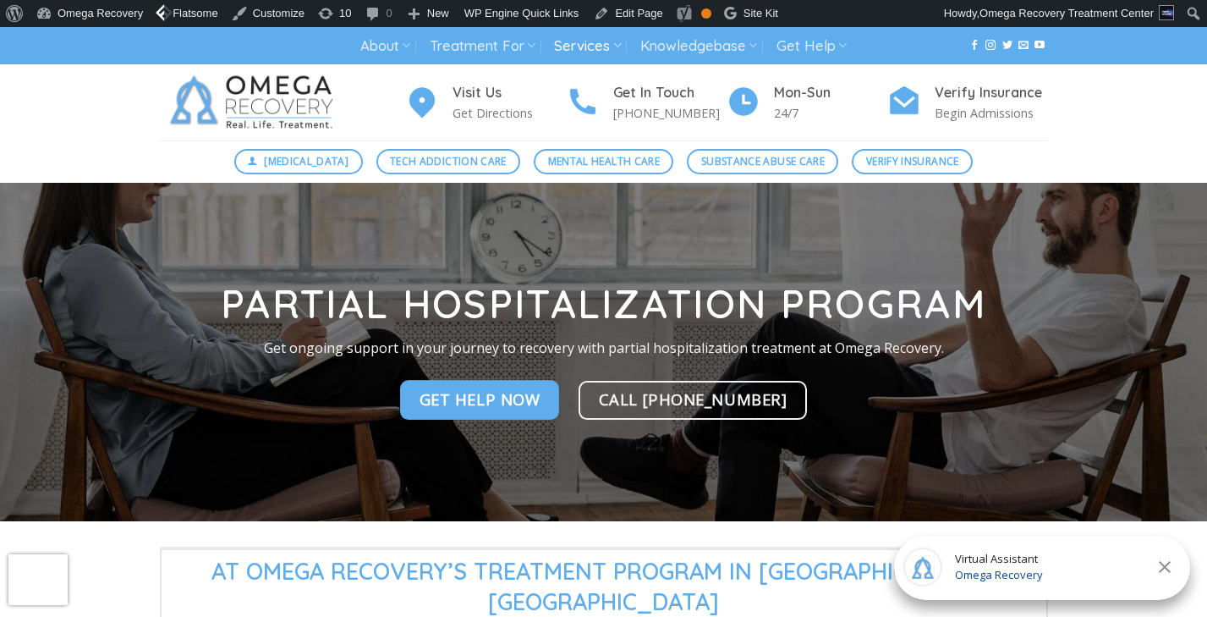
scroll to position [4, 0]
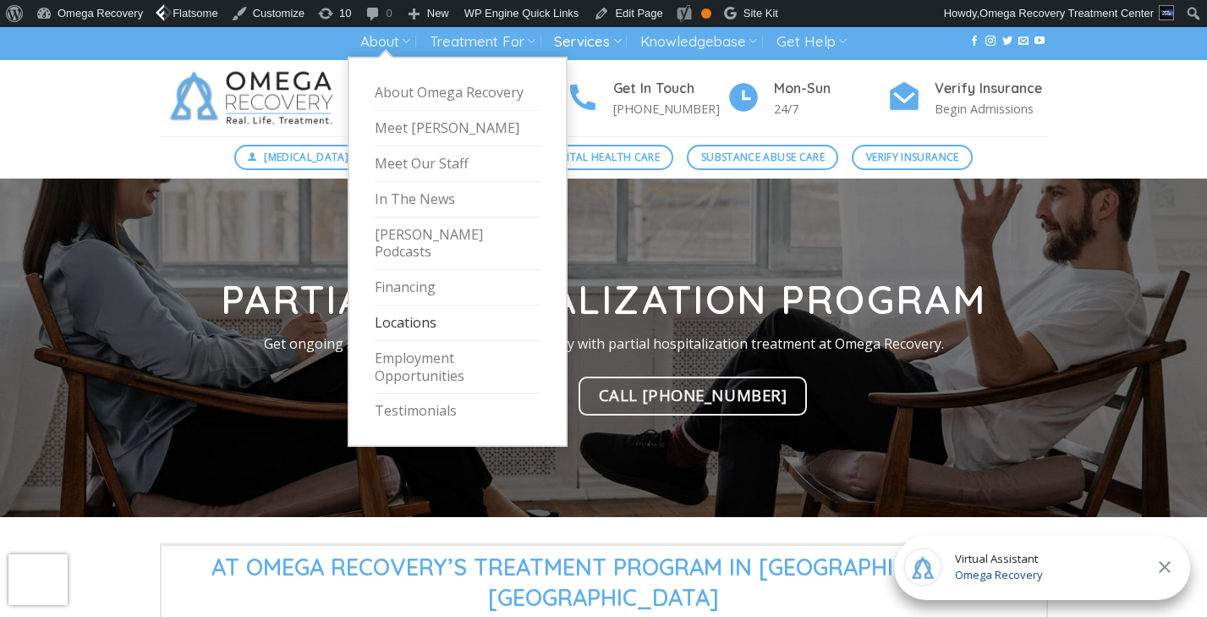
click at [418, 305] on link "Locations" at bounding box center [458, 323] width 166 height 36
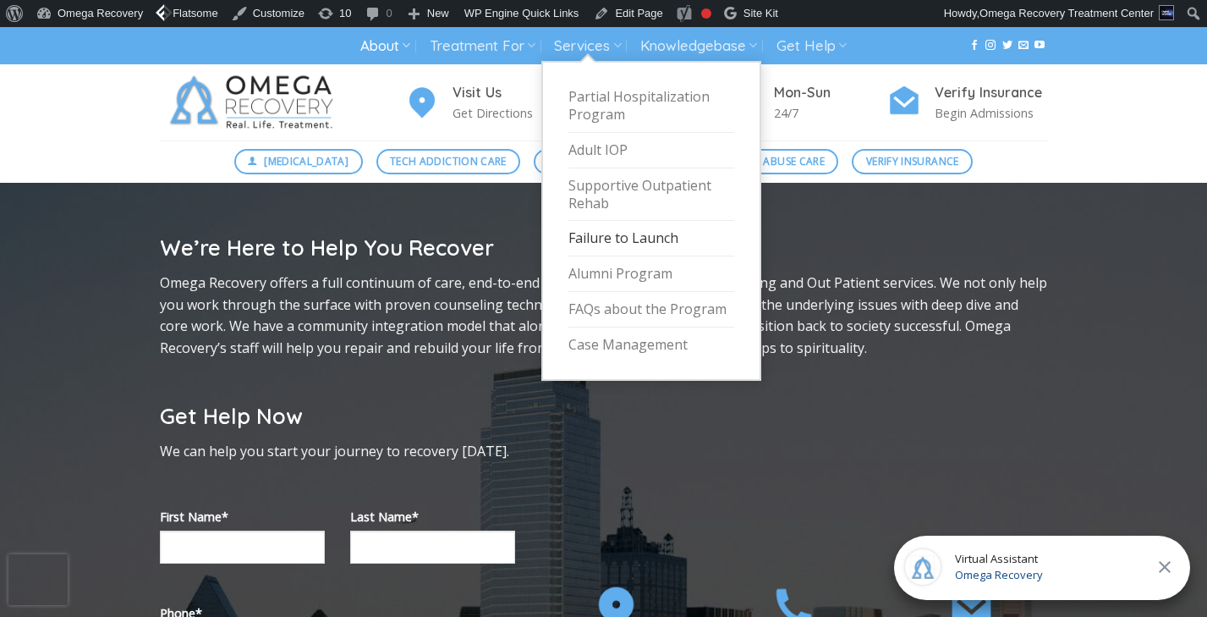
click at [623, 227] on link "Failure to Launch" at bounding box center [651, 239] width 166 height 36
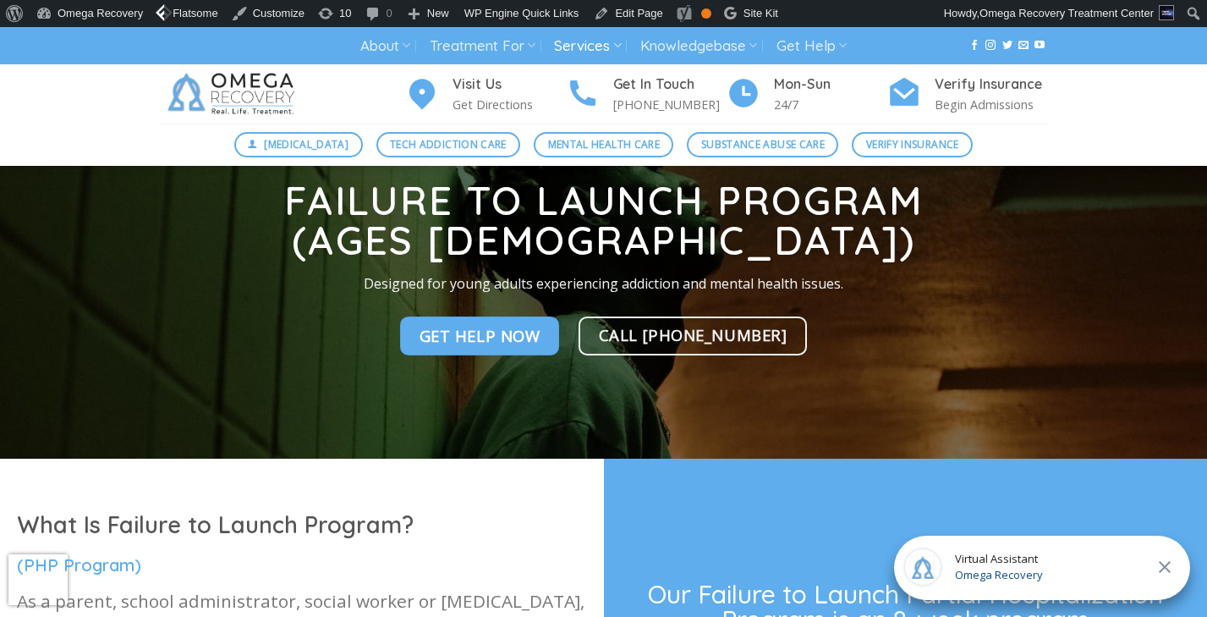
scroll to position [106, 0]
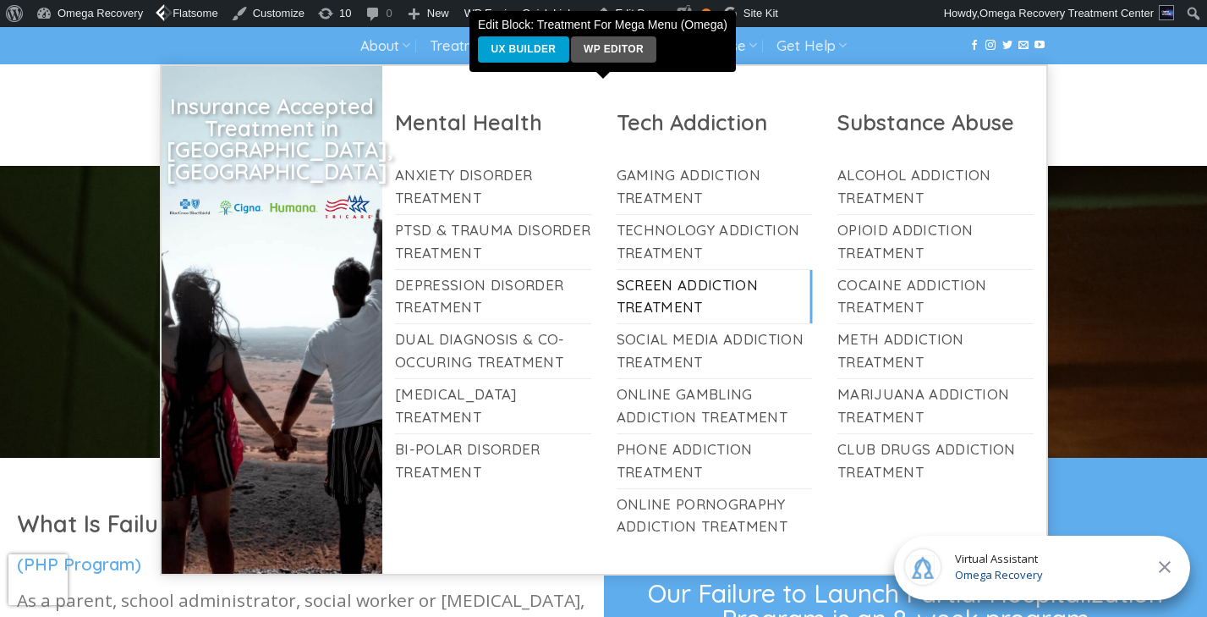
click at [691, 302] on link "Screen Addiction Treatment" at bounding box center [715, 297] width 196 height 54
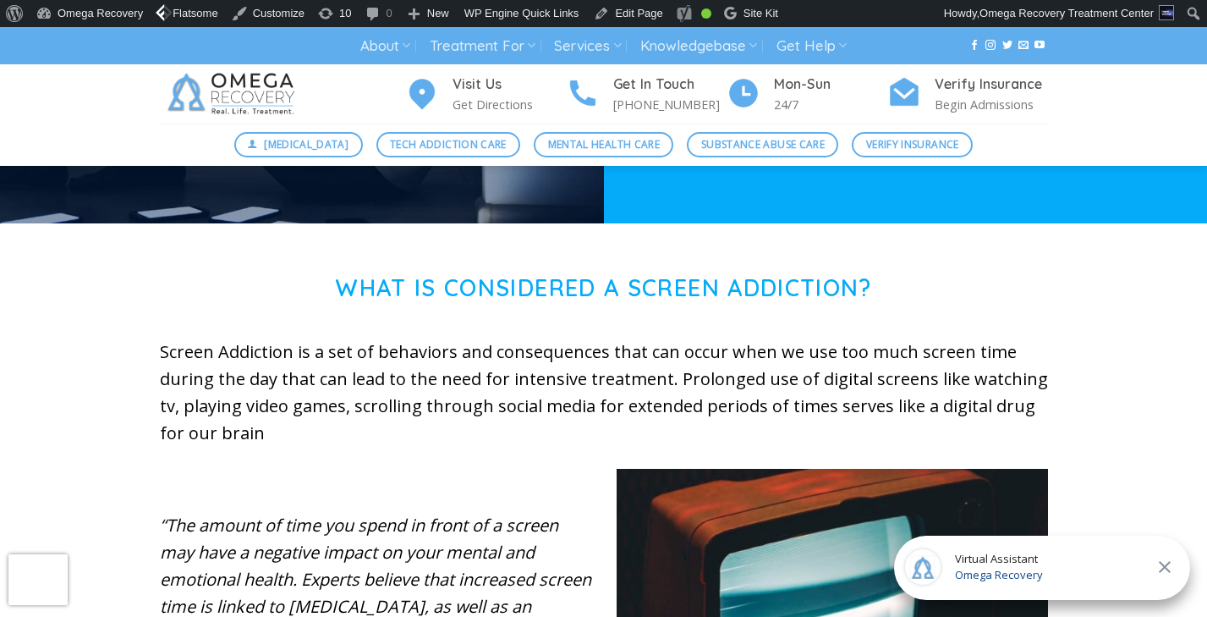
scroll to position [578, 0]
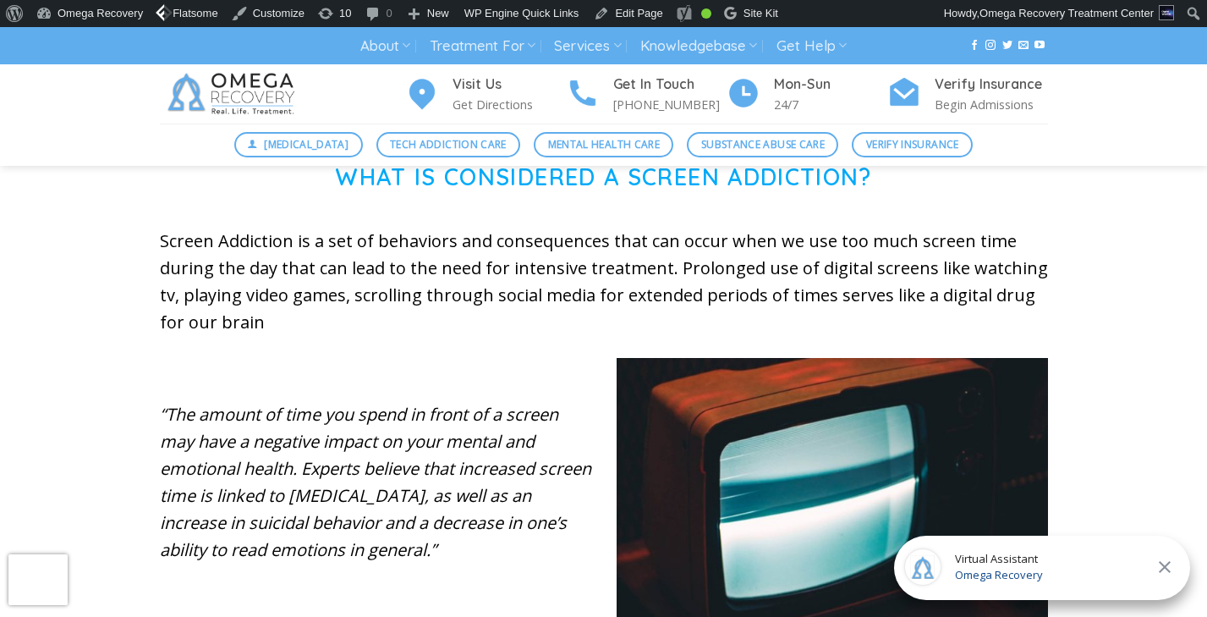
click at [480, 438] on em "“The amount of time you spend in front of a screen may have a negative impact o…" at bounding box center [375, 482] width 431 height 158
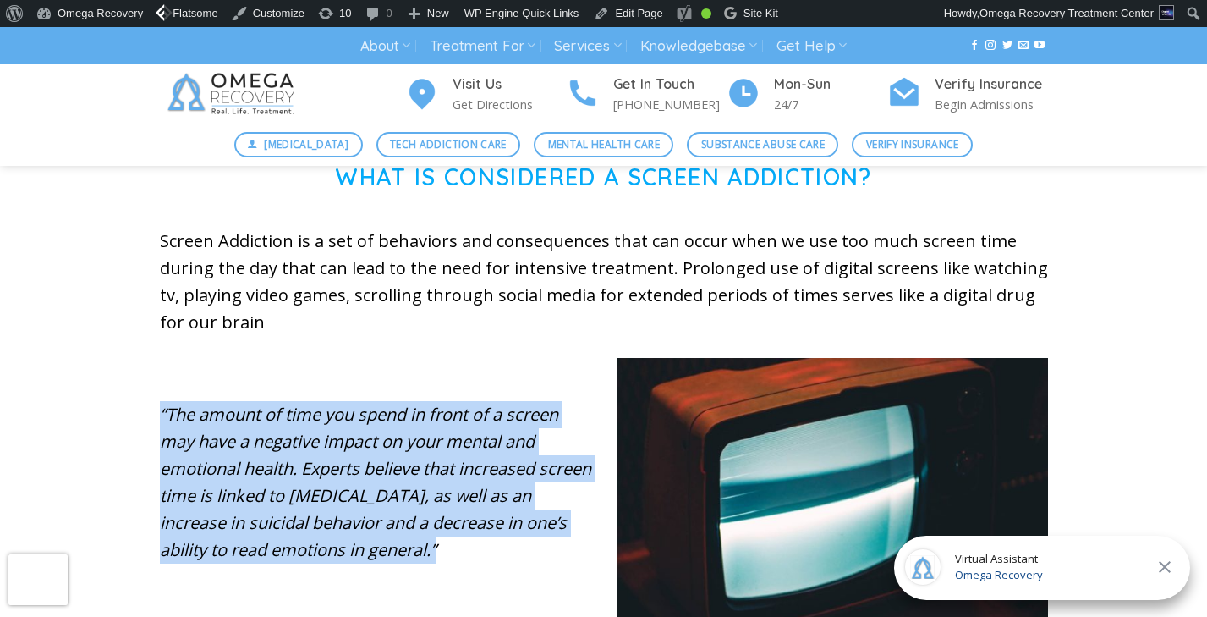
click at [480, 438] on em "“The amount of time you spend in front of a screen may have a negative impact o…" at bounding box center [375, 482] width 431 height 158
copy div "“The amount of time you spend in front of a screen may have a negative impact o…"
